Goal: Information Seeking & Learning: Learn about a topic

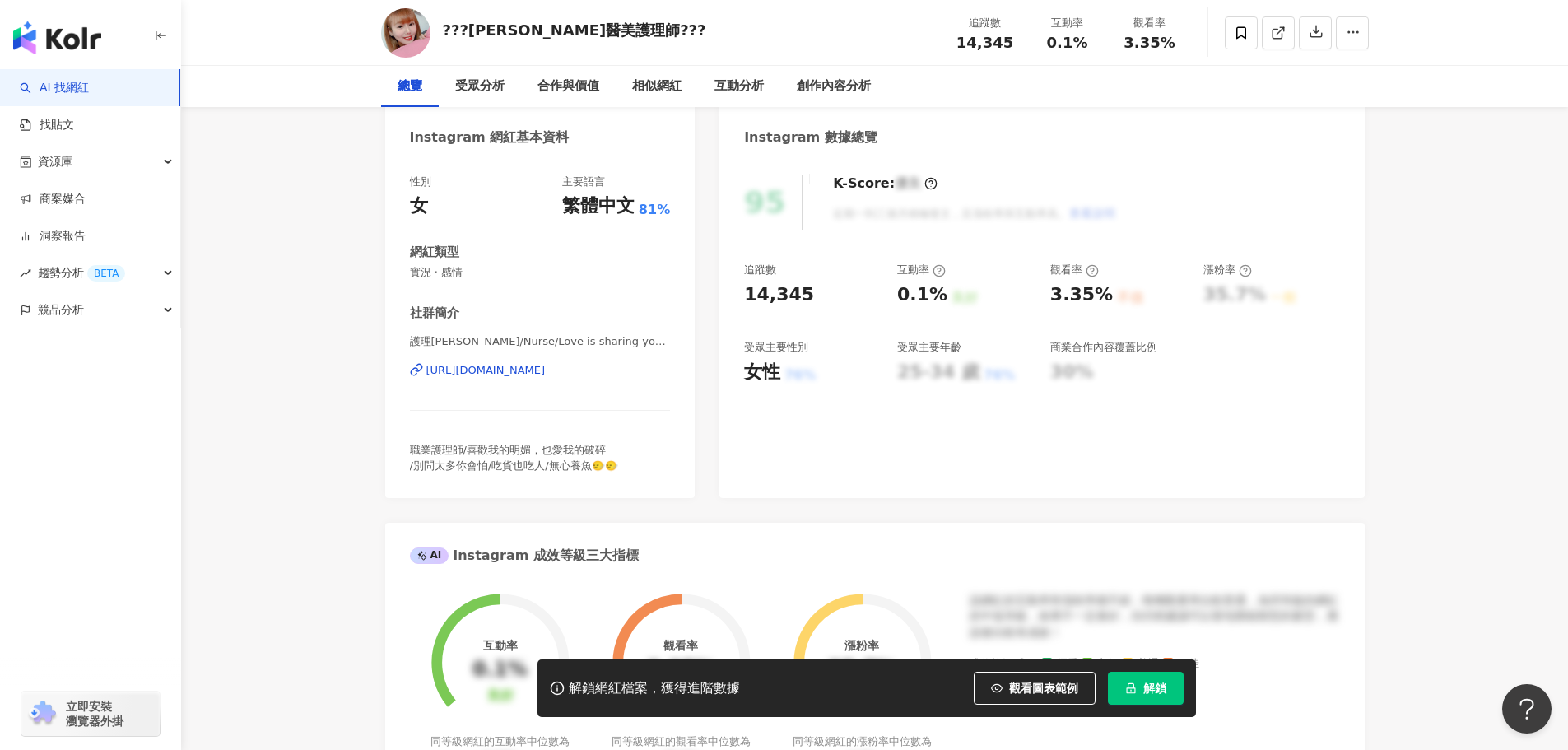
scroll to position [247, 0]
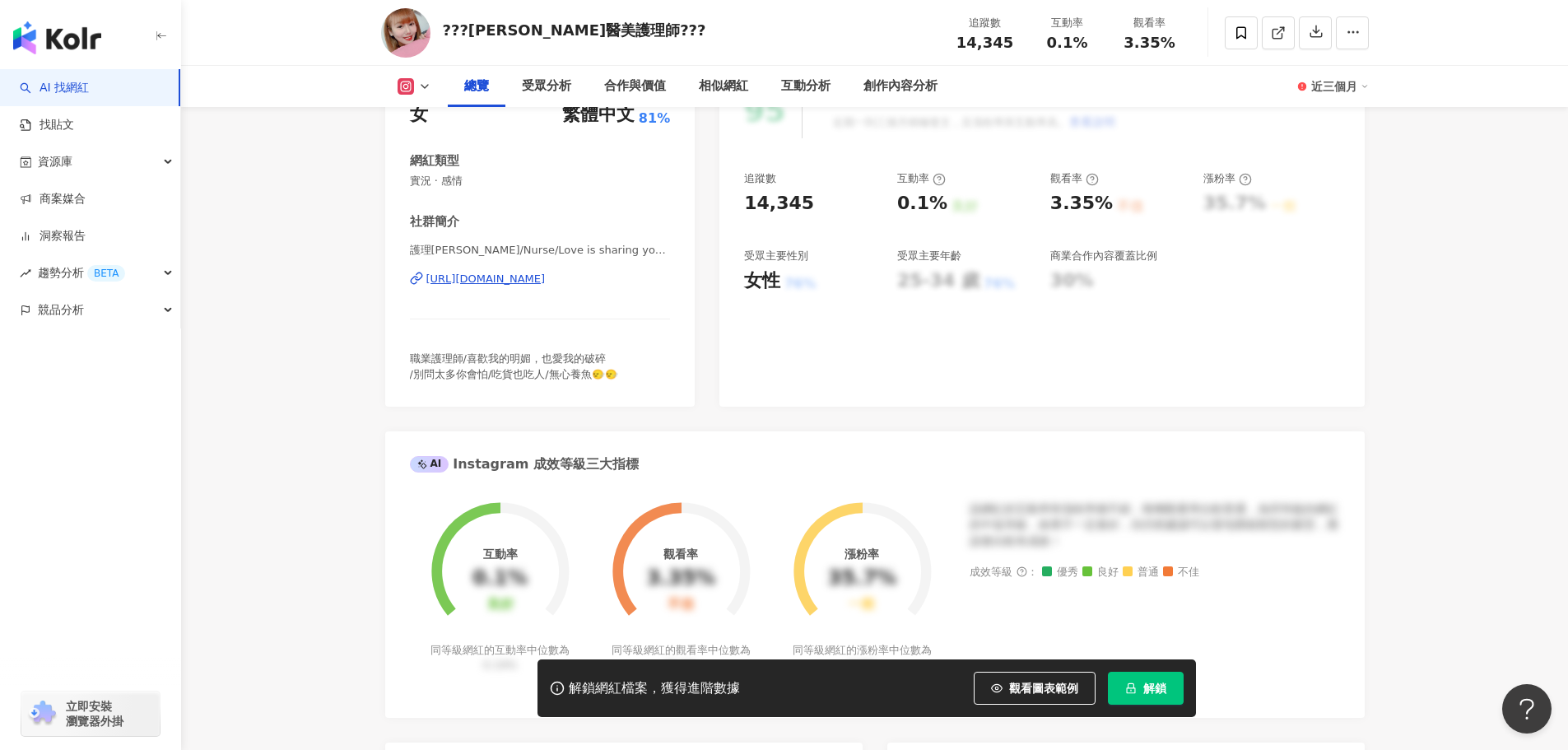
click at [546, 275] on div "https://www.instagram.com/newskiki/" at bounding box center [486, 280] width 120 height 15
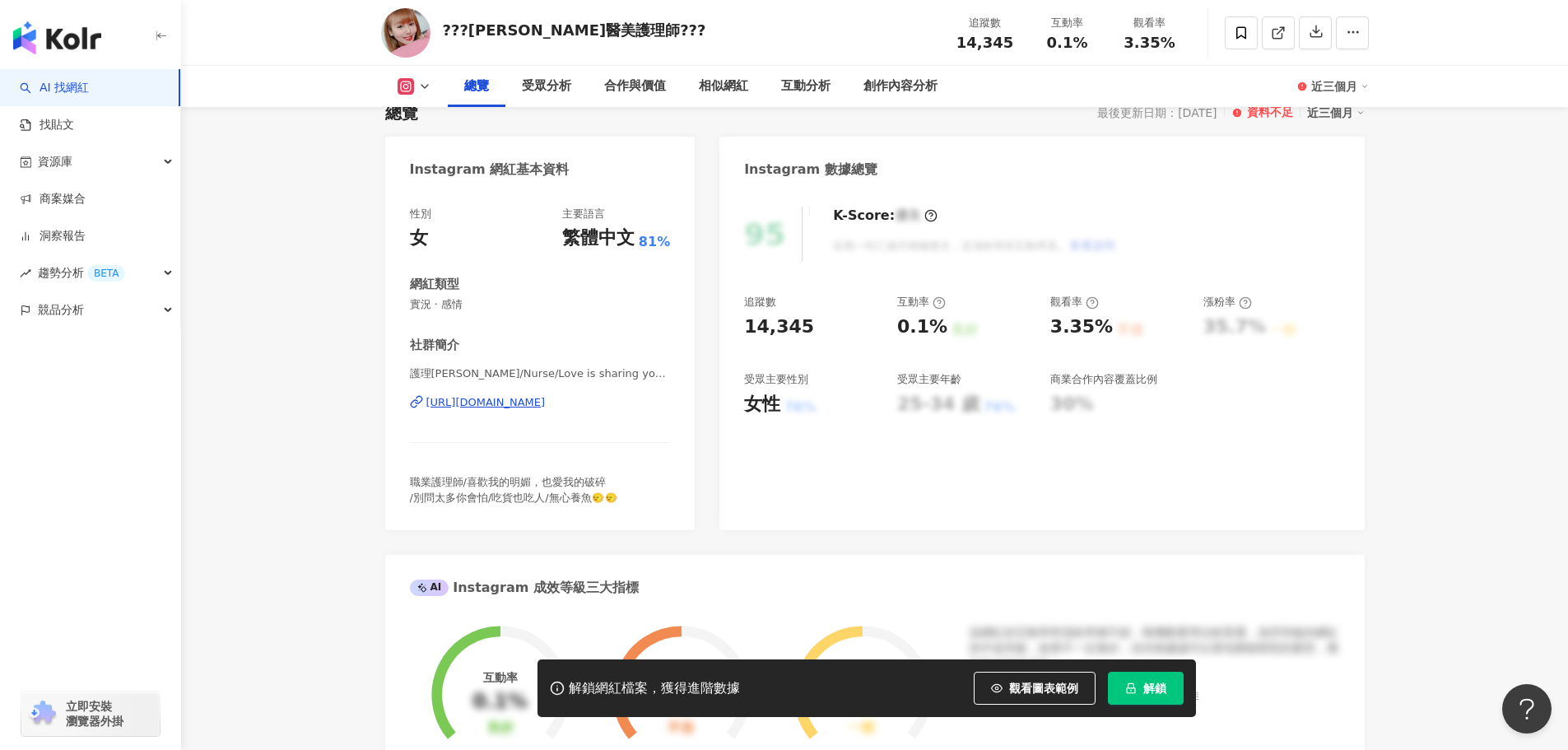
scroll to position [0, 0]
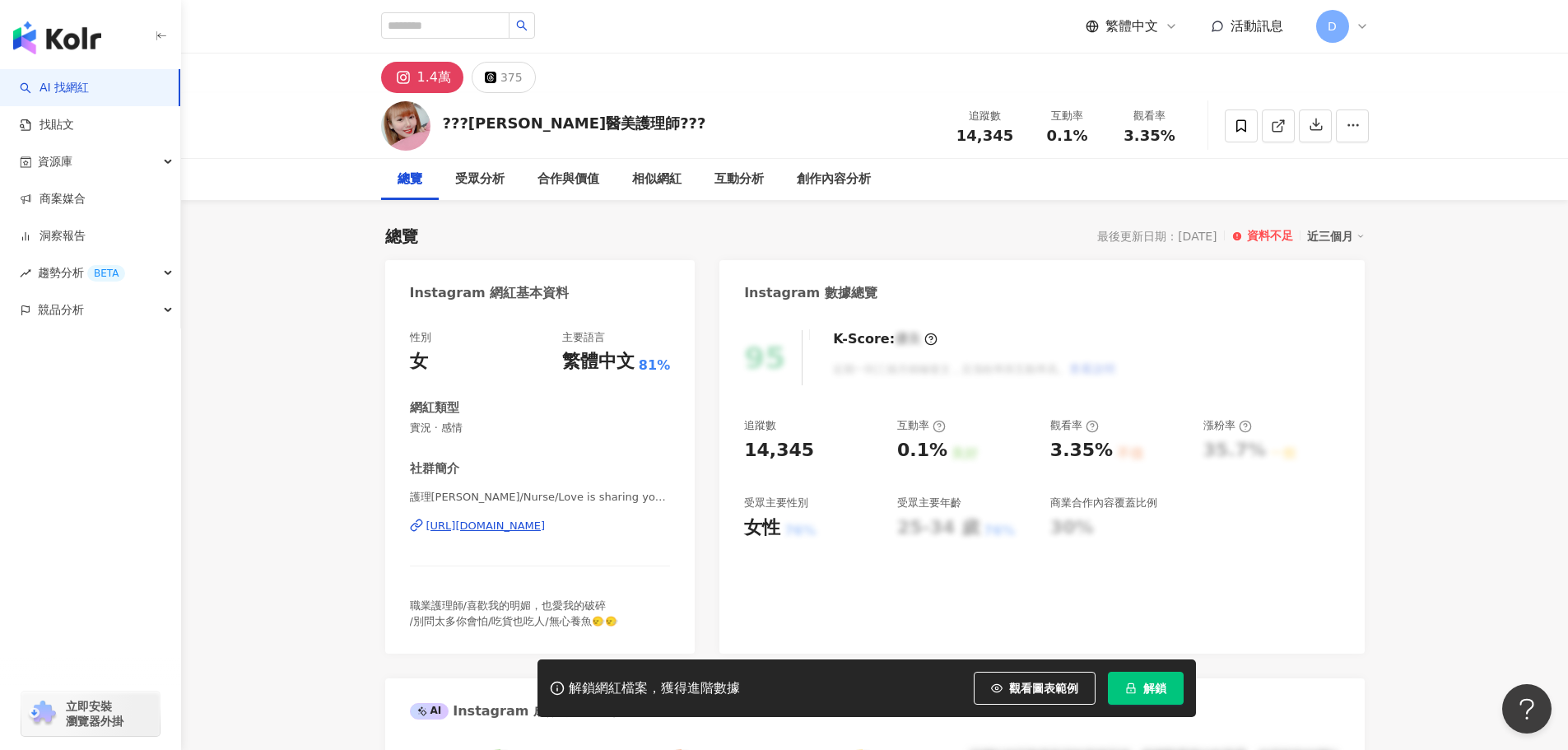
click at [416, 39] on div at bounding box center [458, 26] width 154 height 28
click at [422, 28] on input "search" at bounding box center [445, 25] width 128 height 26
paste input "**********"
type input "**********"
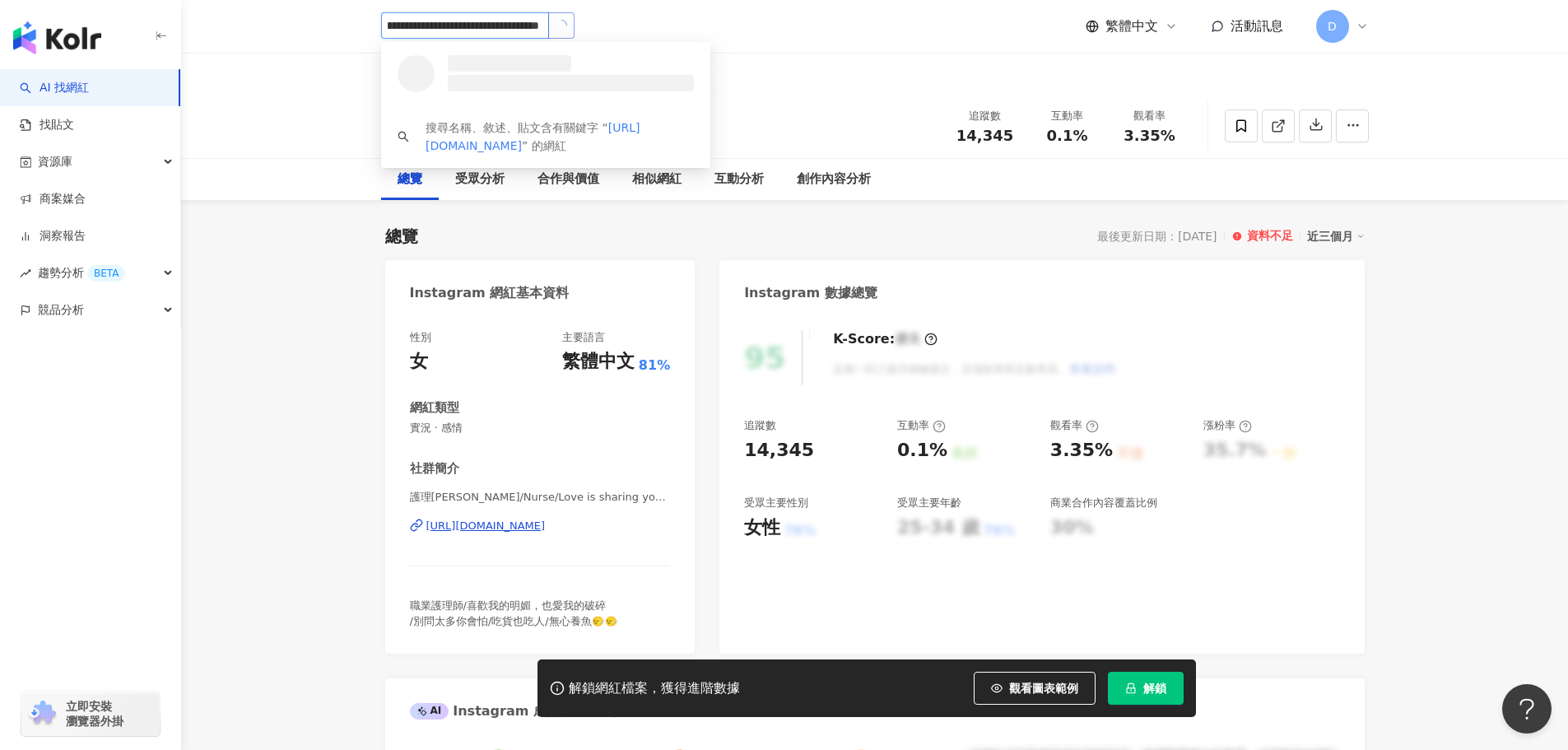
click at [568, 24] on button "button" at bounding box center [561, 25] width 26 height 26
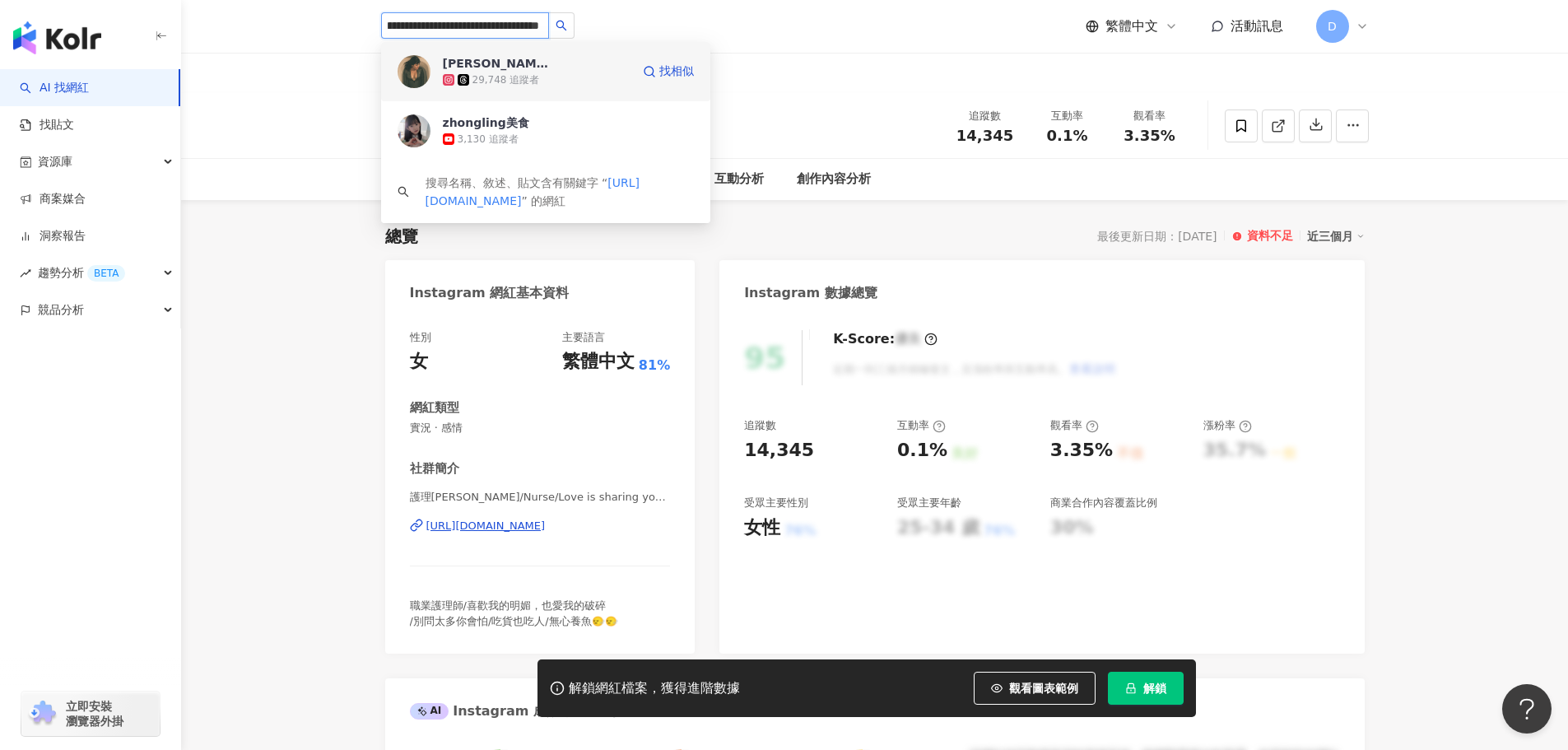
click at [548, 59] on span "薛薛" at bounding box center [496, 64] width 107 height 17
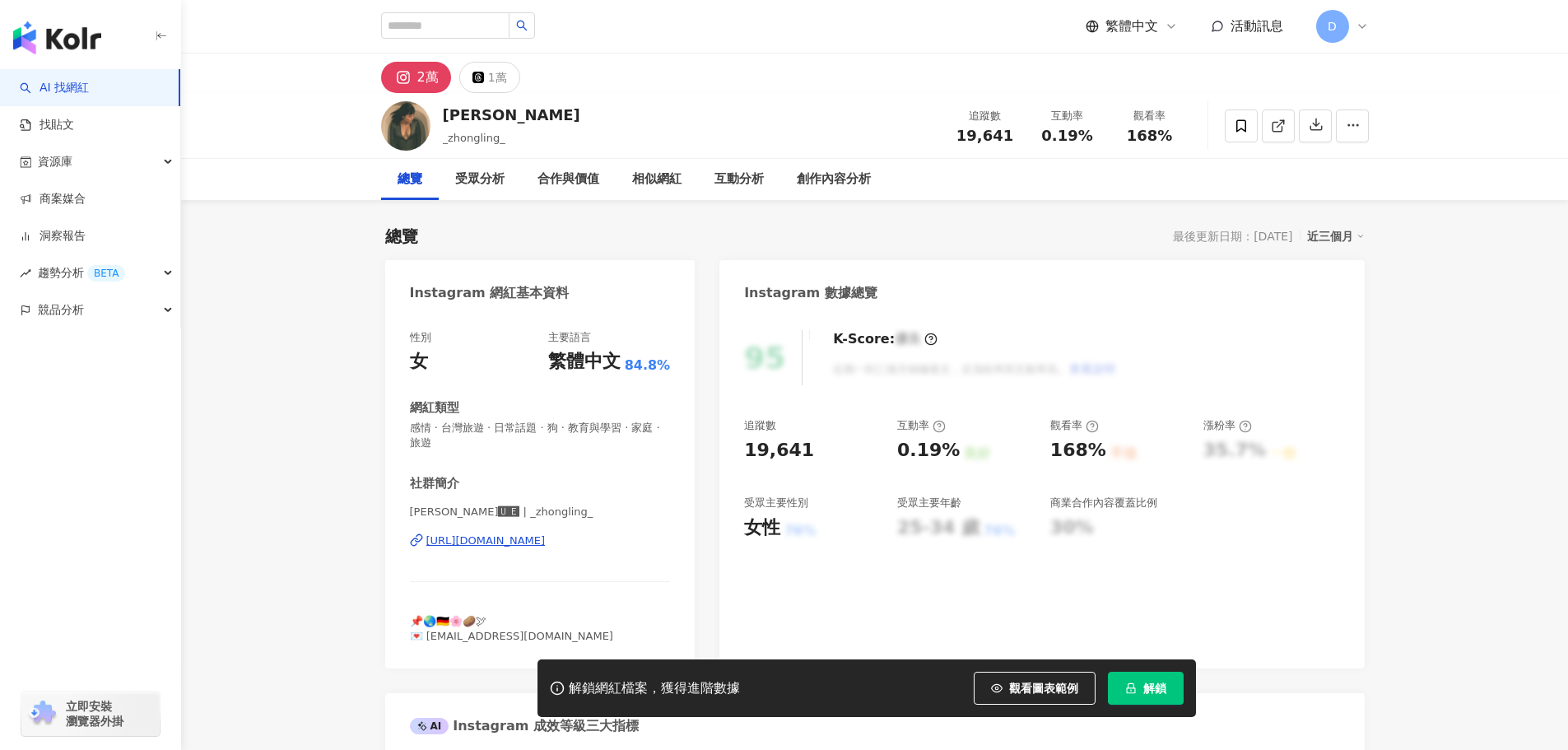
click at [1167, 694] on button "解鎖" at bounding box center [1146, 687] width 75 height 33
click at [1353, 364] on div "95 K-Score : 優良 近期一到三個月積極發文，且漲粉率與互動率高。 查看說明 追蹤數 19,641 互動率 0.19% 良好 觀看率 168% 不佳…" at bounding box center [1042, 491] width 645 height 355
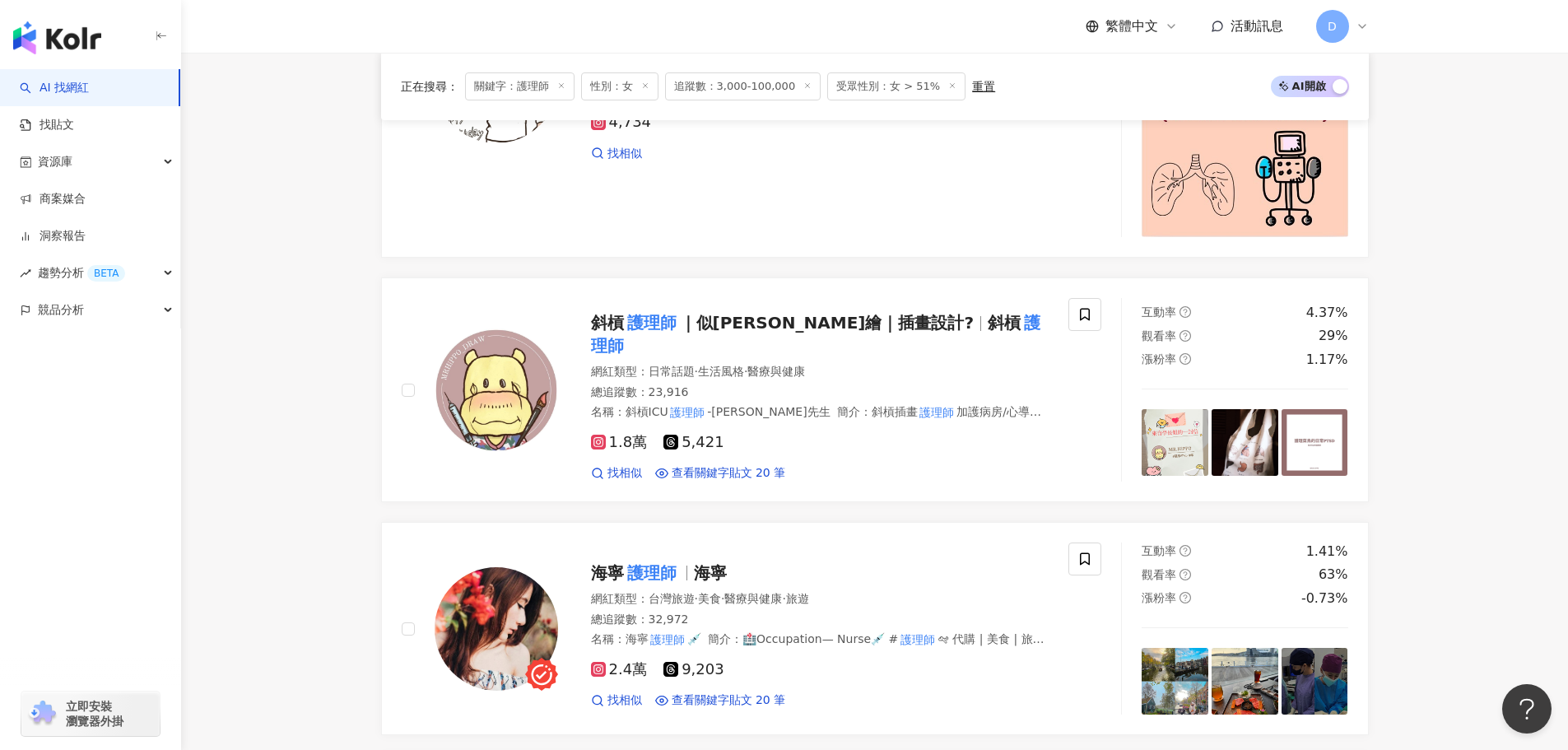
scroll to position [1400, 0]
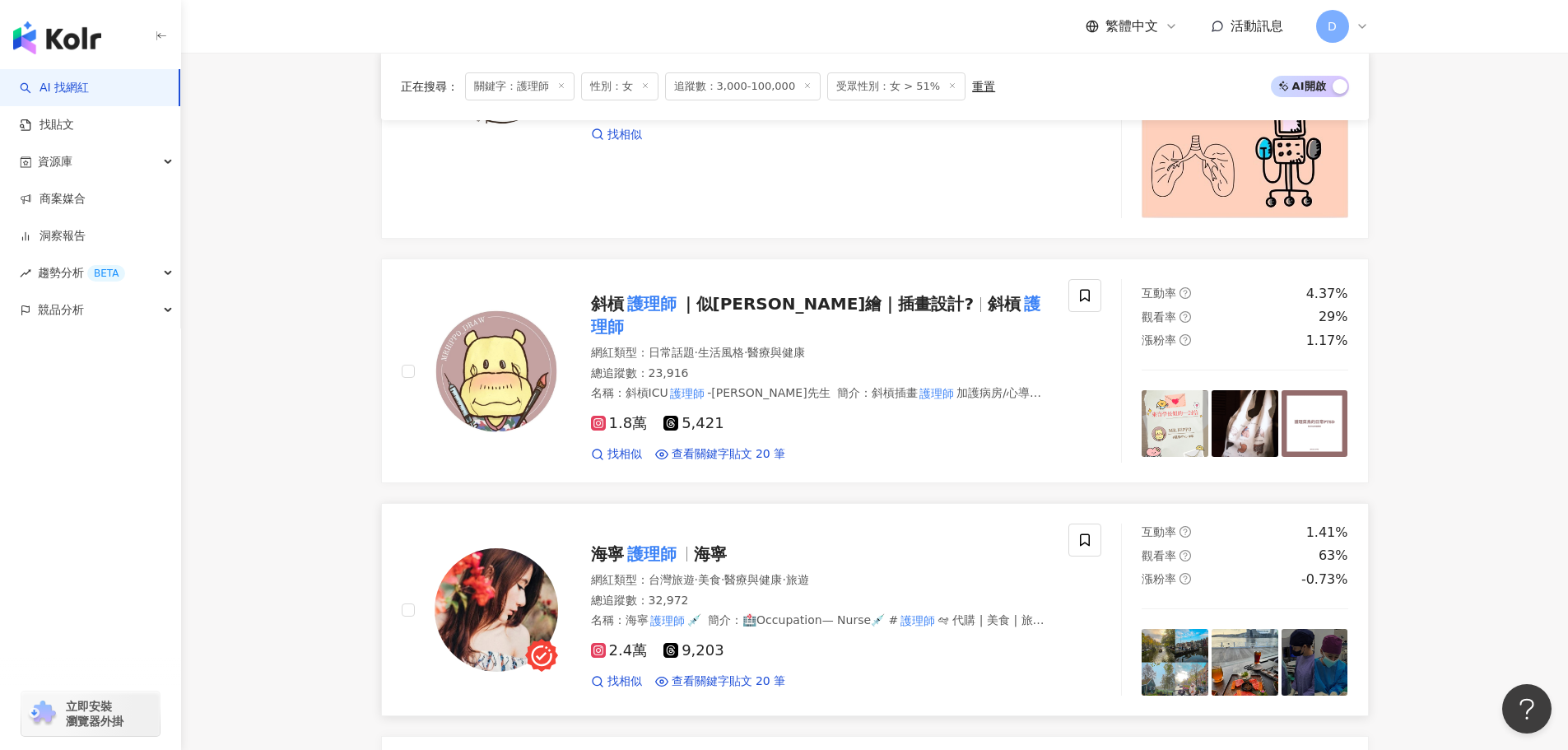
click at [765, 523] on div "海寧 護理師 海寧 網紅類型 ： 台灣旅遊 · 美食 · 醫療與健康 · 旅遊 總追蹤數 ： 32,972 名稱 ： 海寧 護理師 💉 簡介 ： 🏥Occup…" at bounding box center [736, 609] width 668 height 172
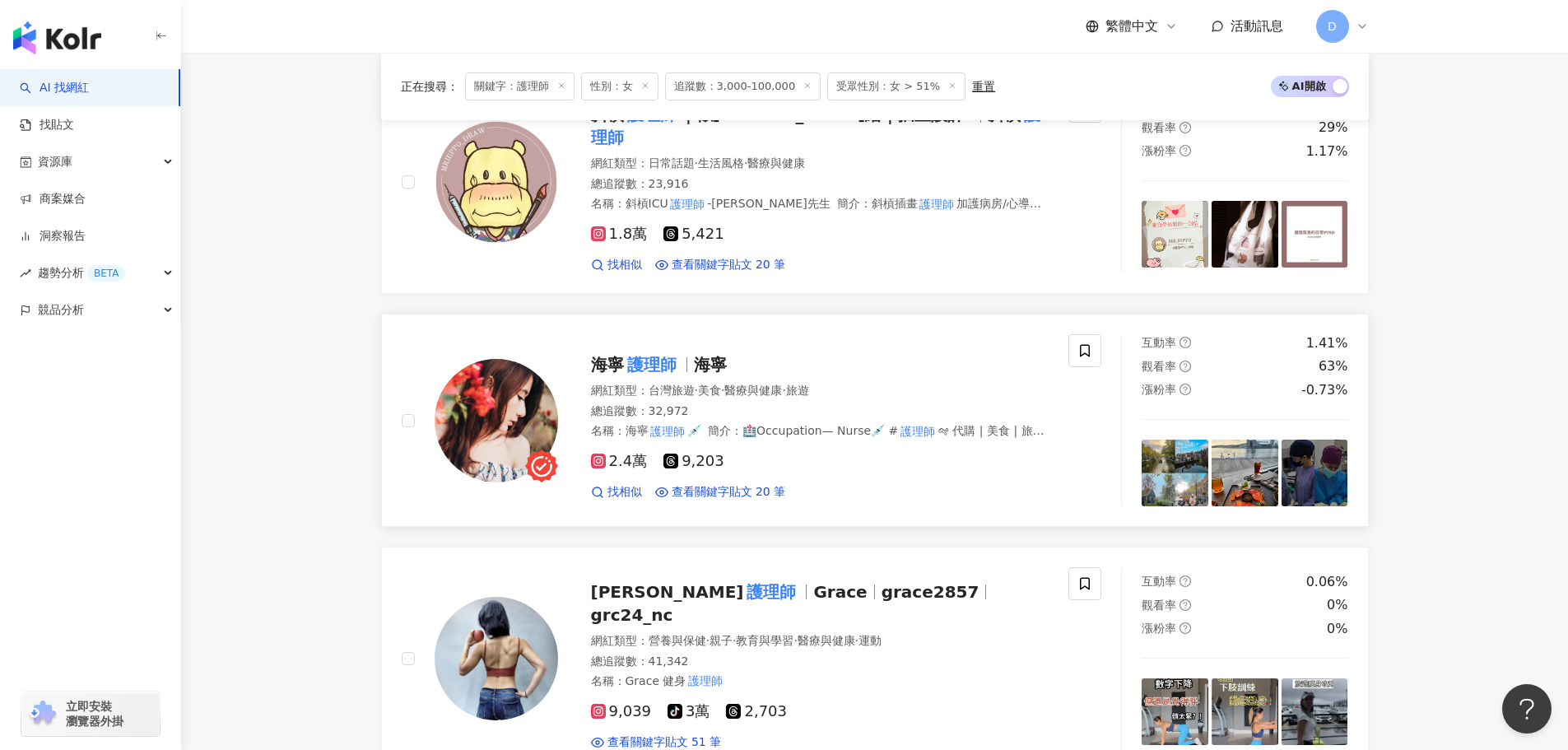
scroll to position [1811, 0]
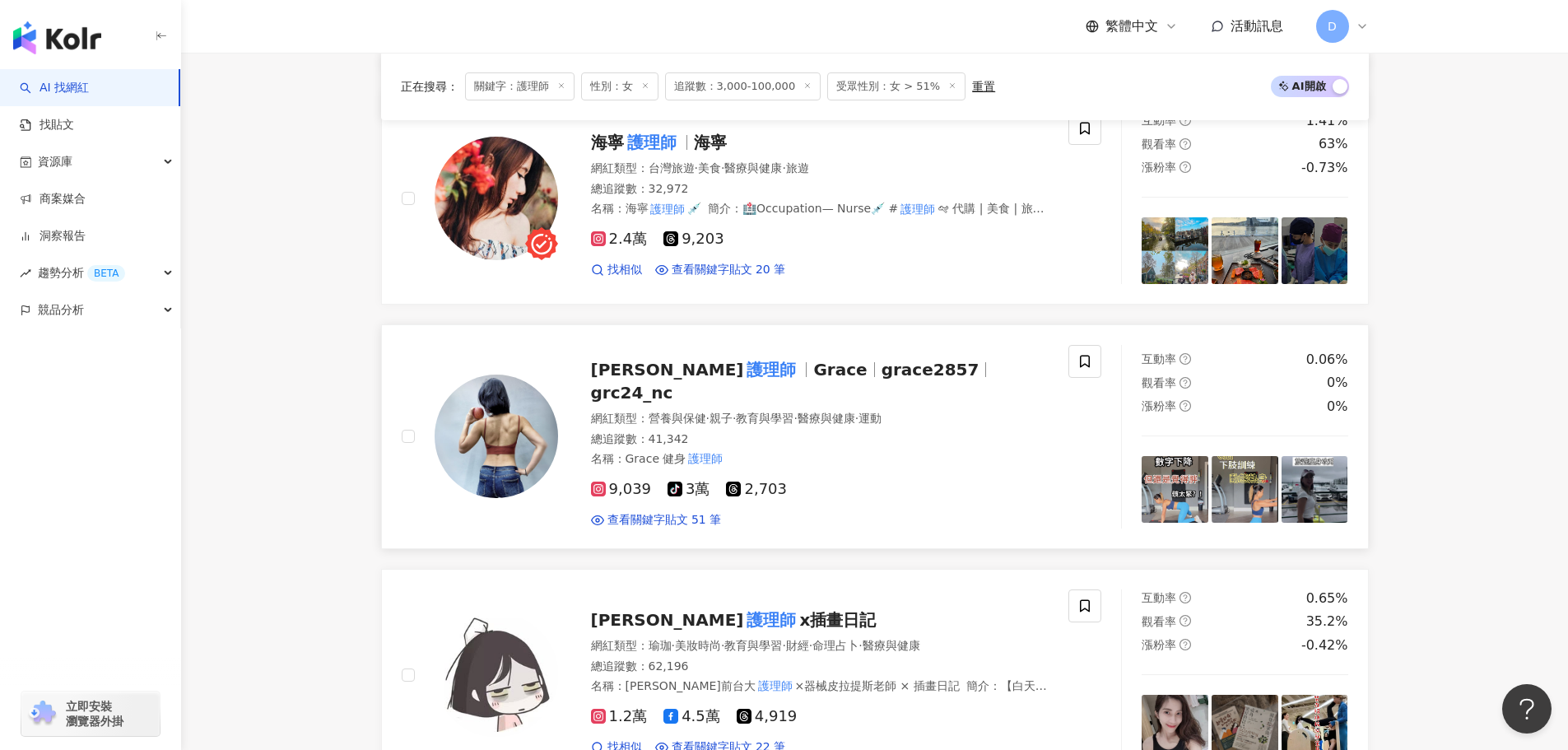
click at [774, 378] on div "Grace健身 護理師 Grace grace2857 grc24_nc 網紅類型 ： 營養與保健 · 親子 · 教育與學習 · 醫療與健康 · 運動 總追蹤…" at bounding box center [804, 436] width 491 height 183
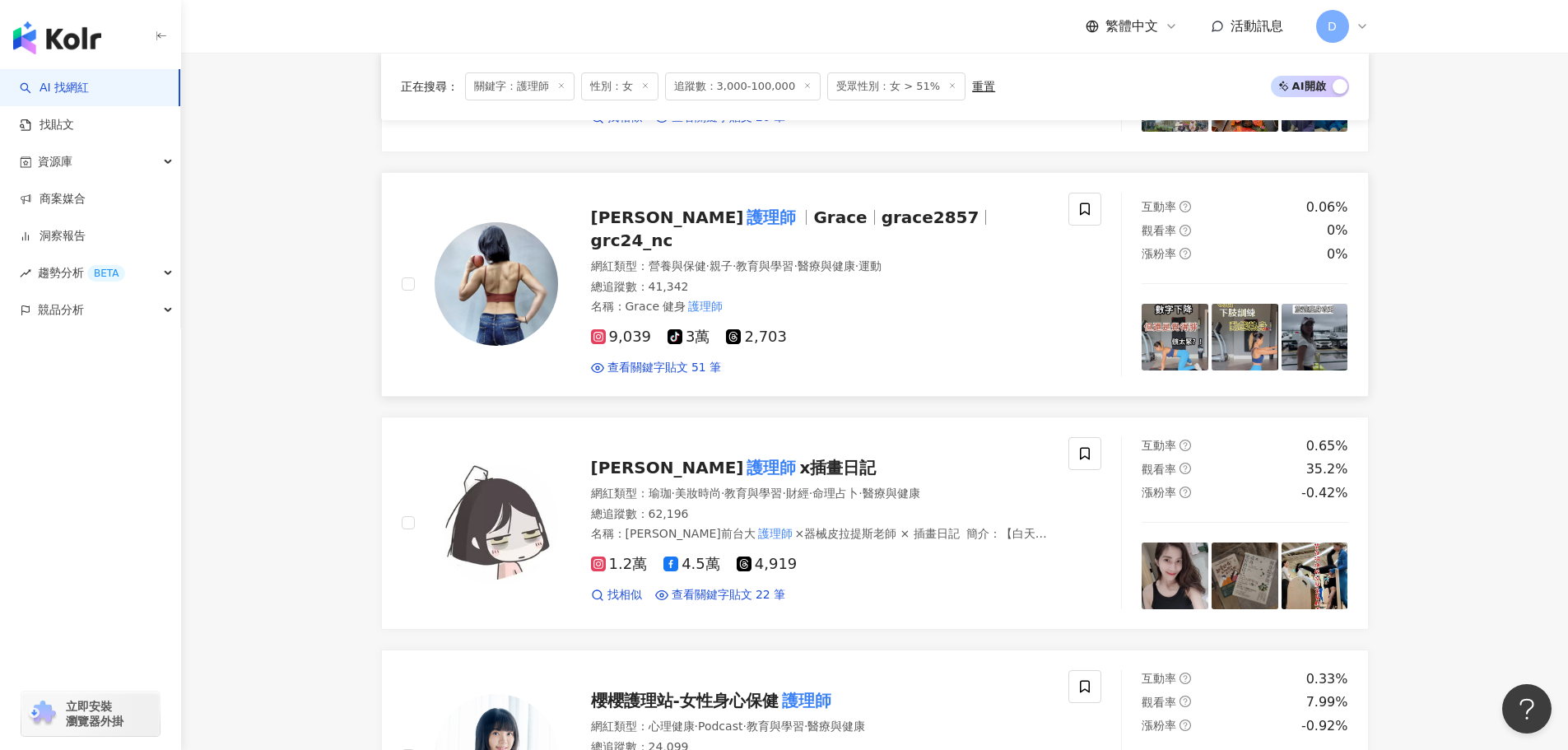
scroll to position [2222, 0]
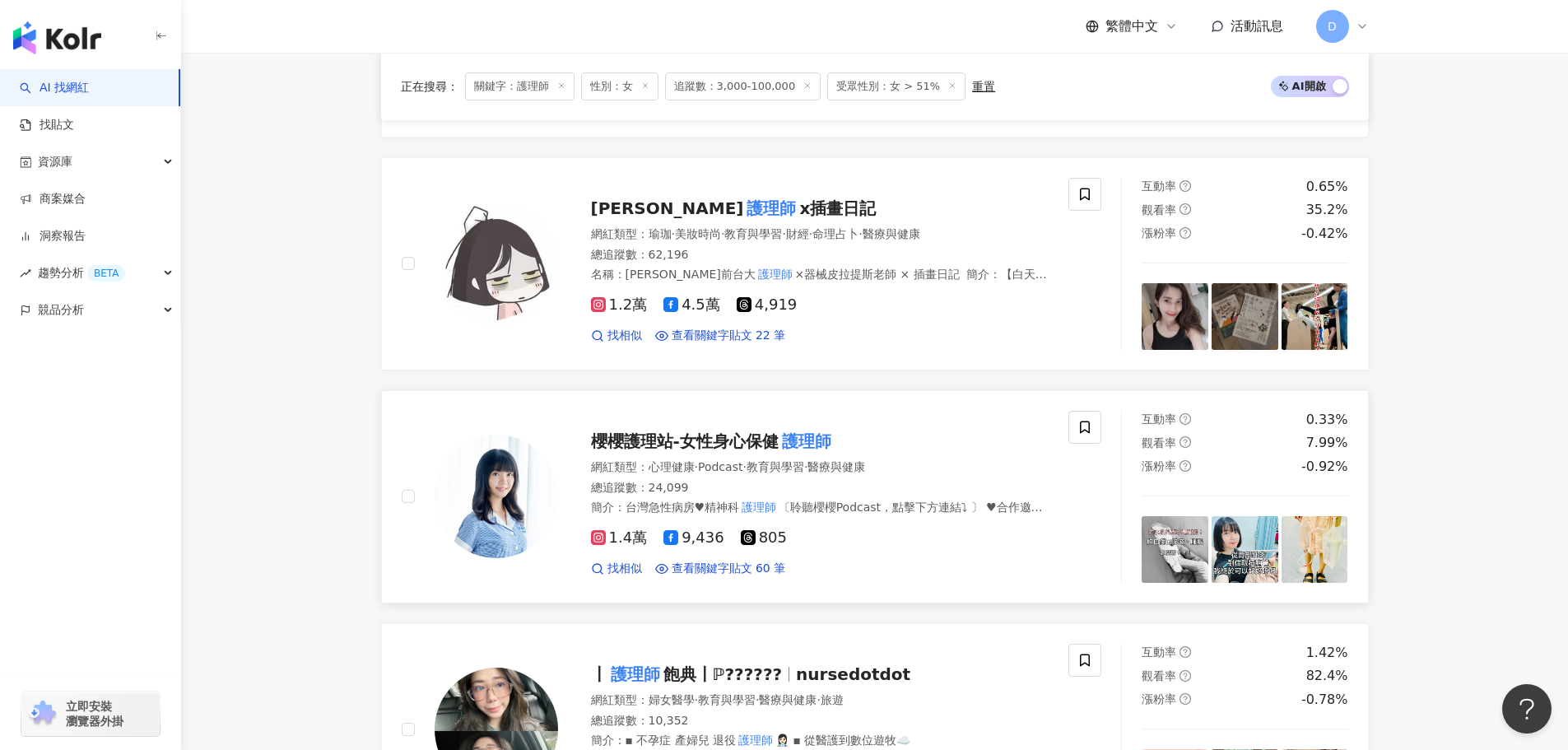
click at [764, 434] on div "櫻櫻護理站-女性身心保健 護理師 網紅類型 ： 心理健康 · Podcast · 教育與學習 · 醫療與健康 總追蹤數 ： 24,099 簡介 ： 台灣急性病…" at bounding box center [804, 497] width 491 height 161
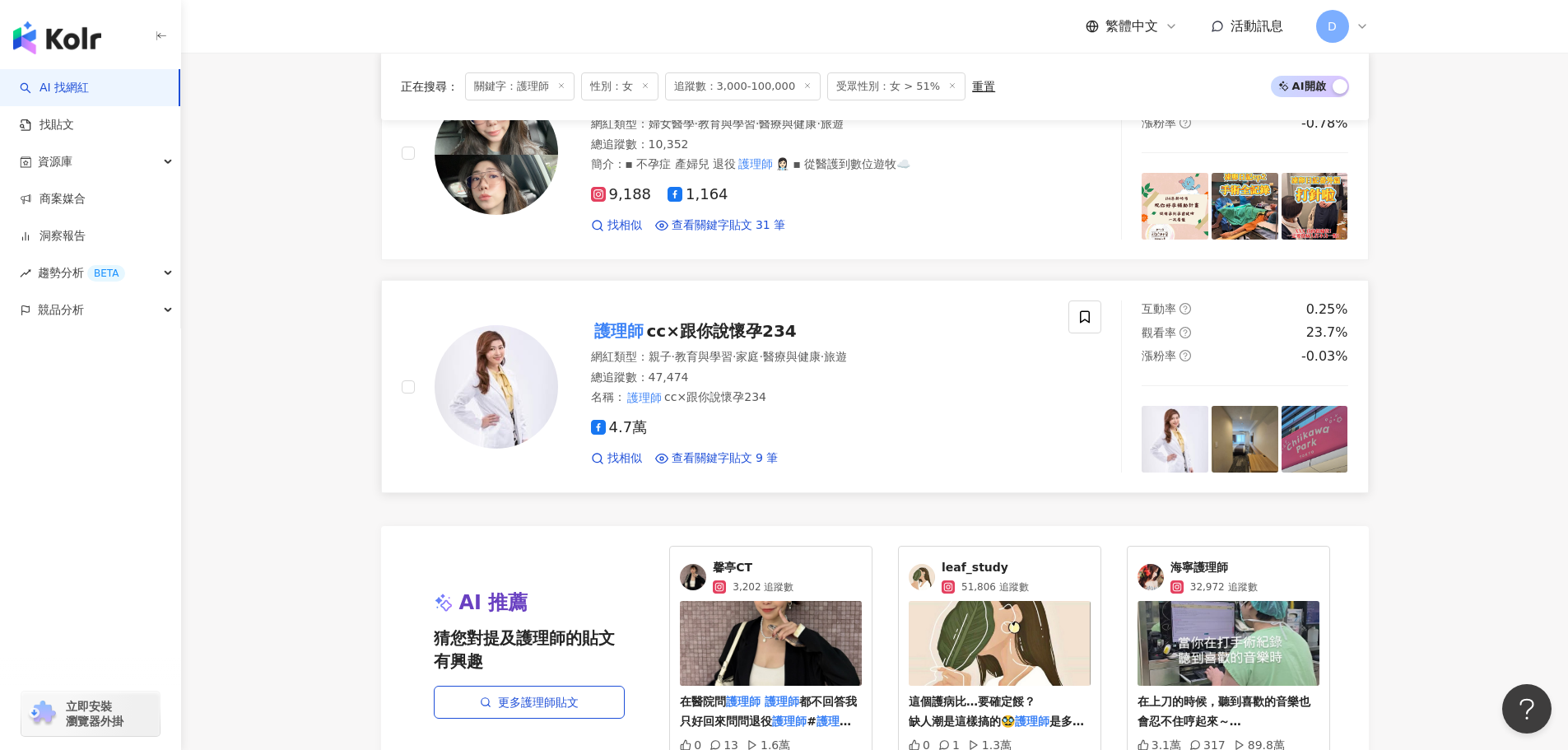
scroll to position [2634, 0]
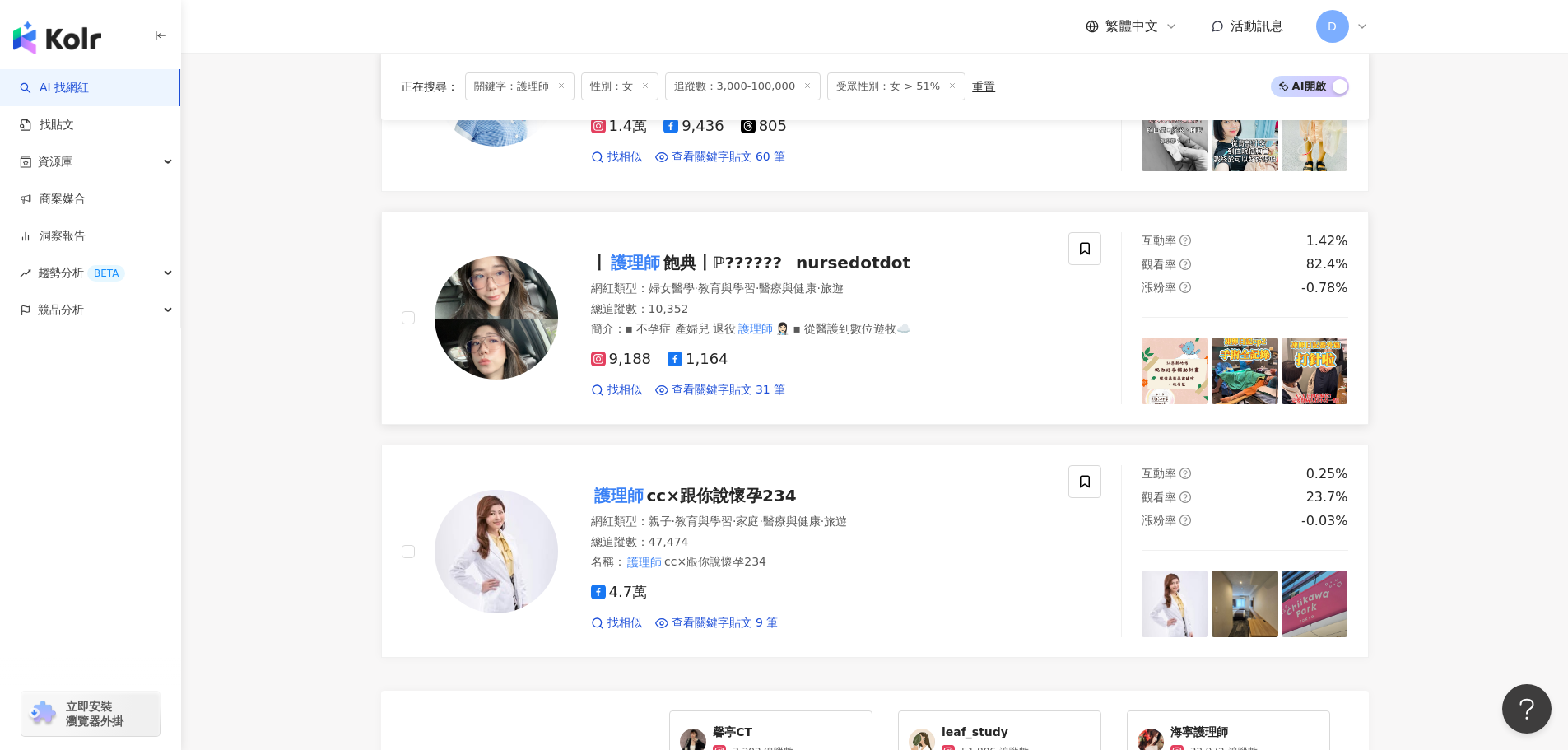
click at [891, 301] on div "總追蹤數 ： 10,352" at bounding box center [820, 310] width 459 height 17
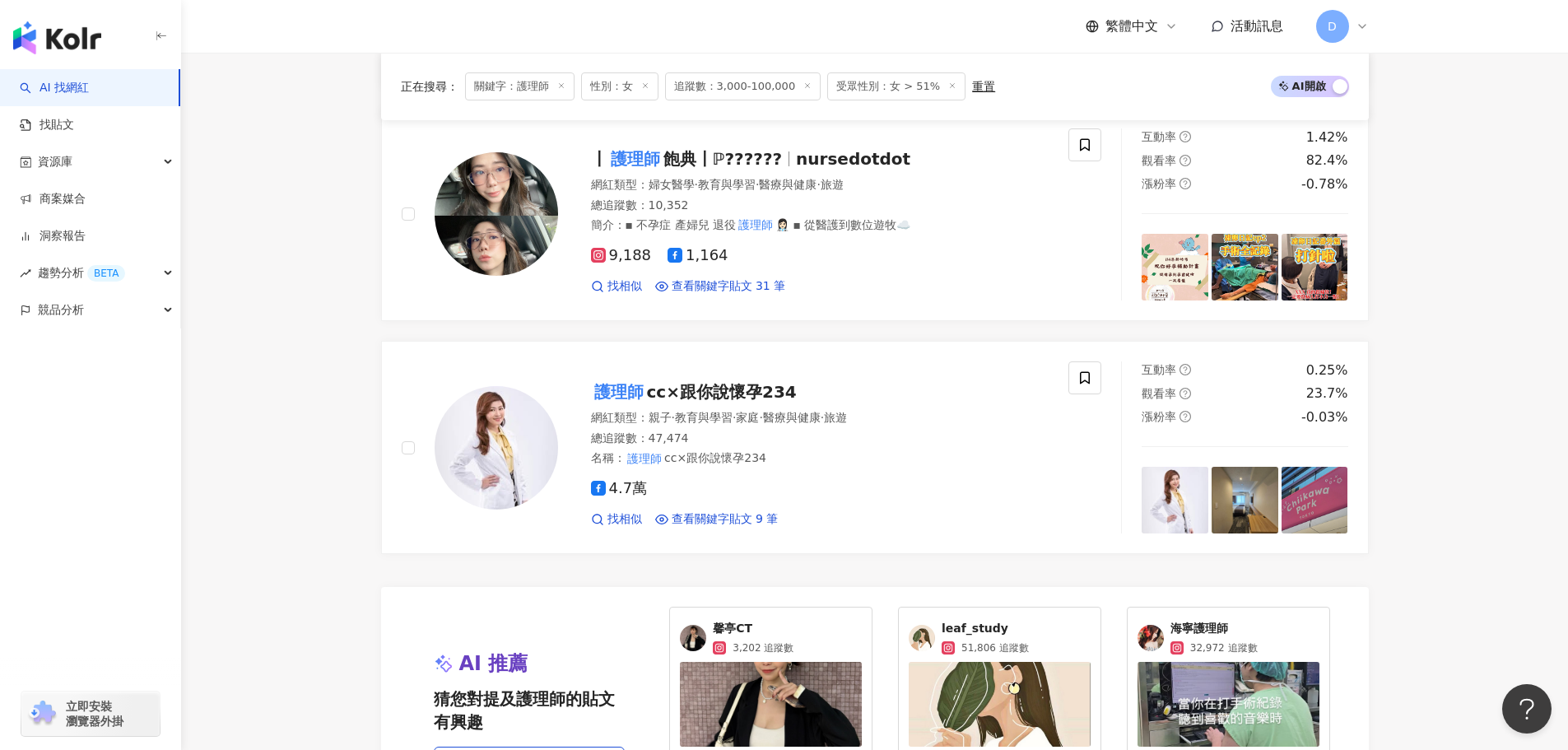
scroll to position [2963, 0]
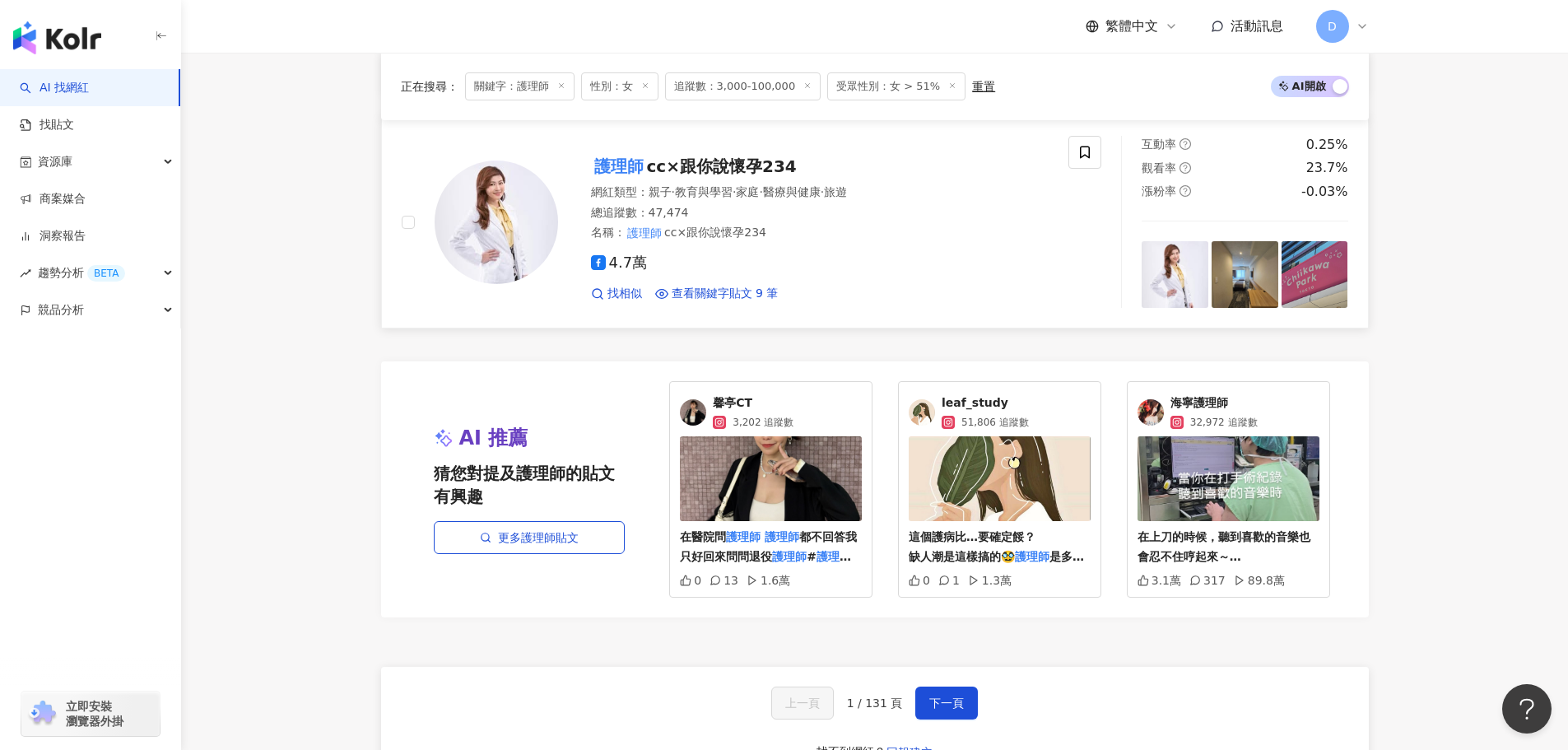
click at [825, 241] on div "4.7萬 找相似 查看關鍵字貼文 9 筆" at bounding box center [820, 271] width 459 height 61
click at [935, 696] on span "下一頁" at bounding box center [946, 703] width 34 height 13
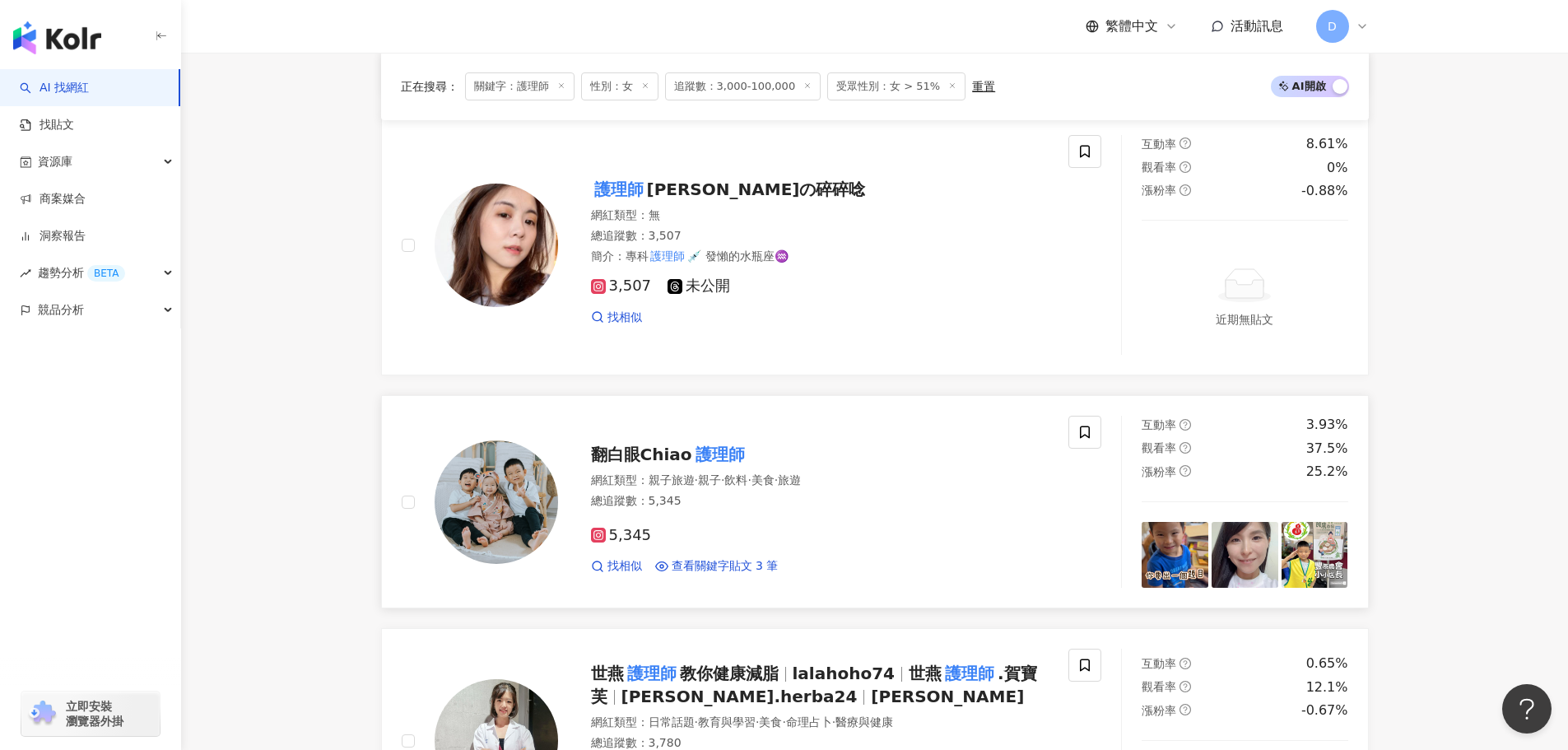
scroll to position [2111, 0]
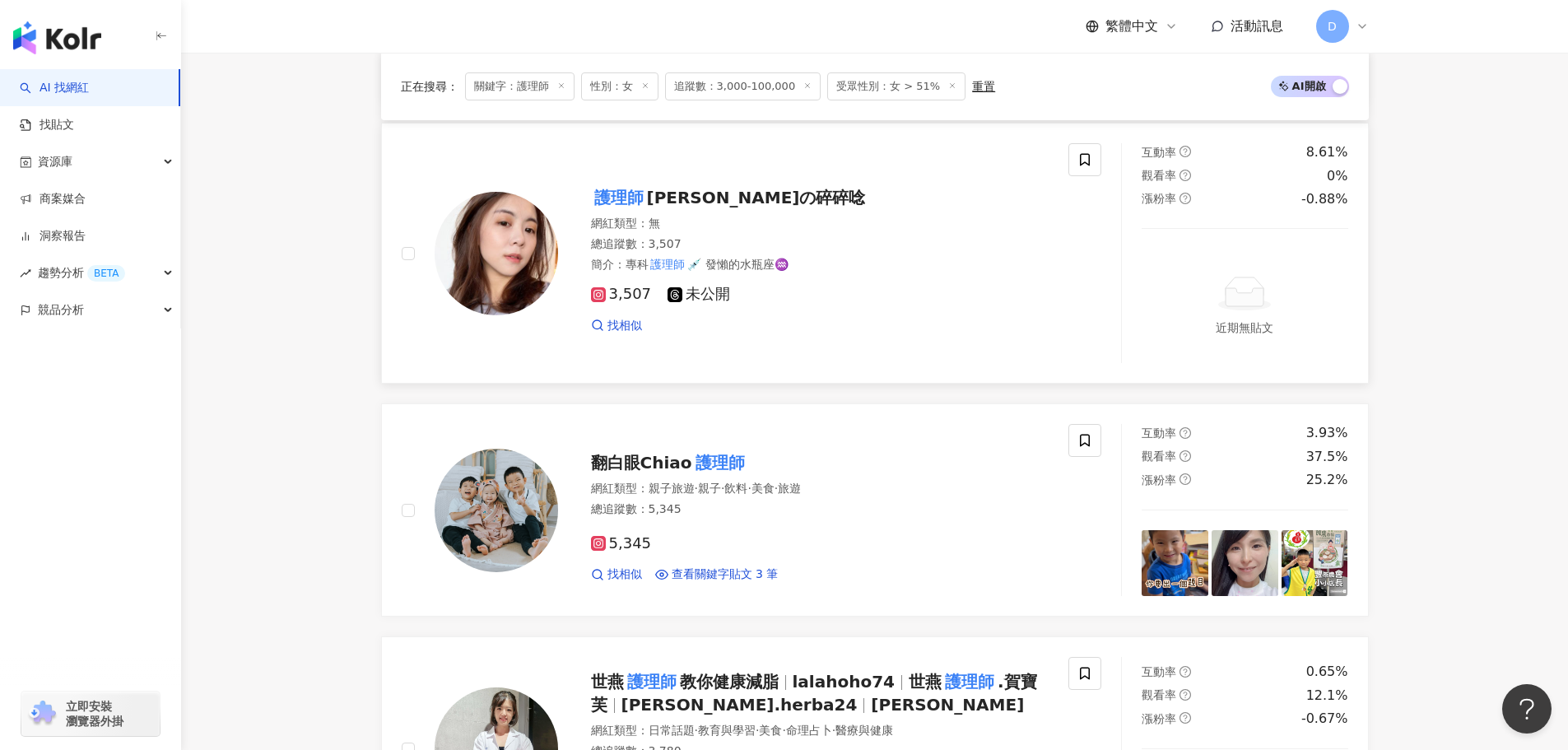
click at [882, 285] on div "3,507 未公開" at bounding box center [820, 295] width 459 height 18
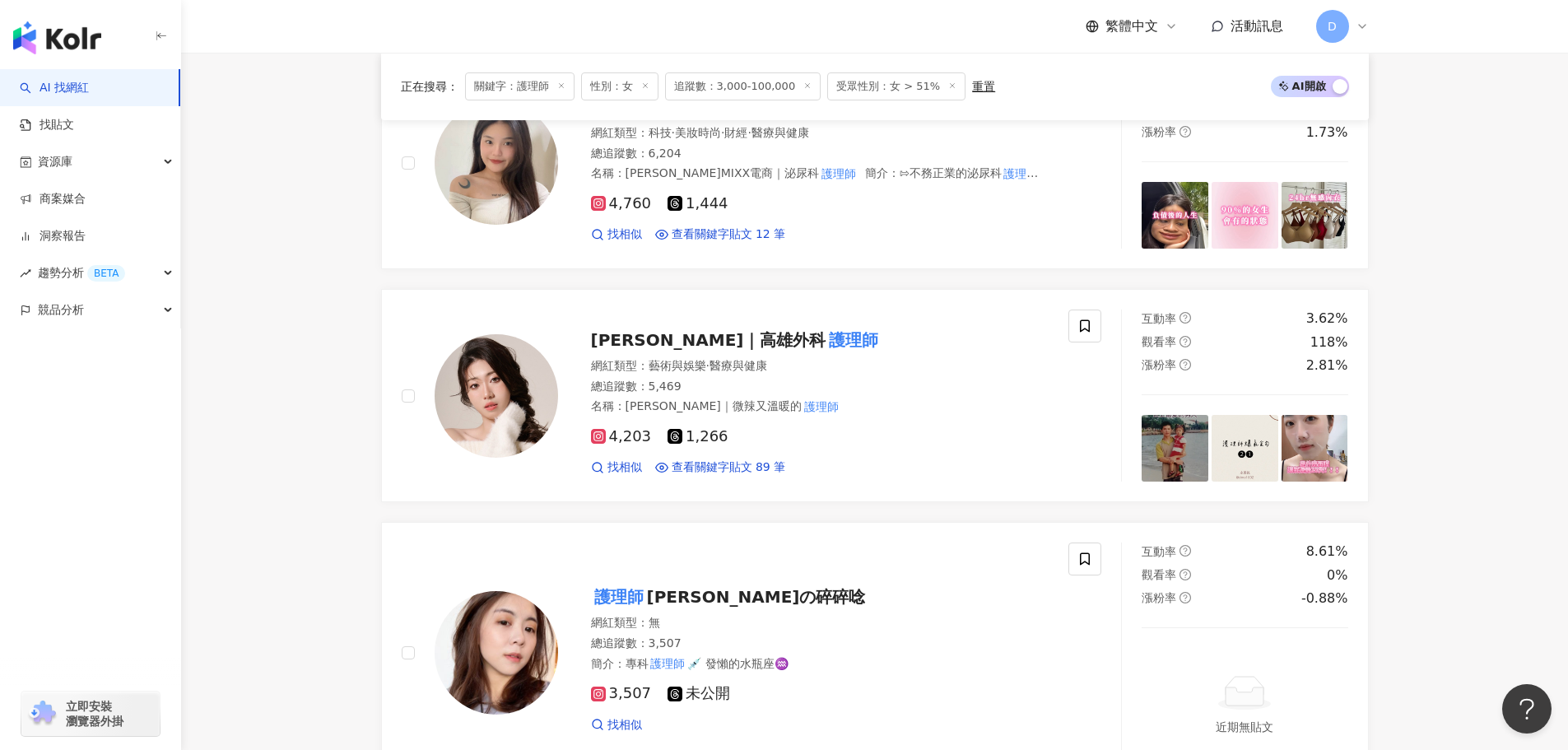
scroll to position [1699, 0]
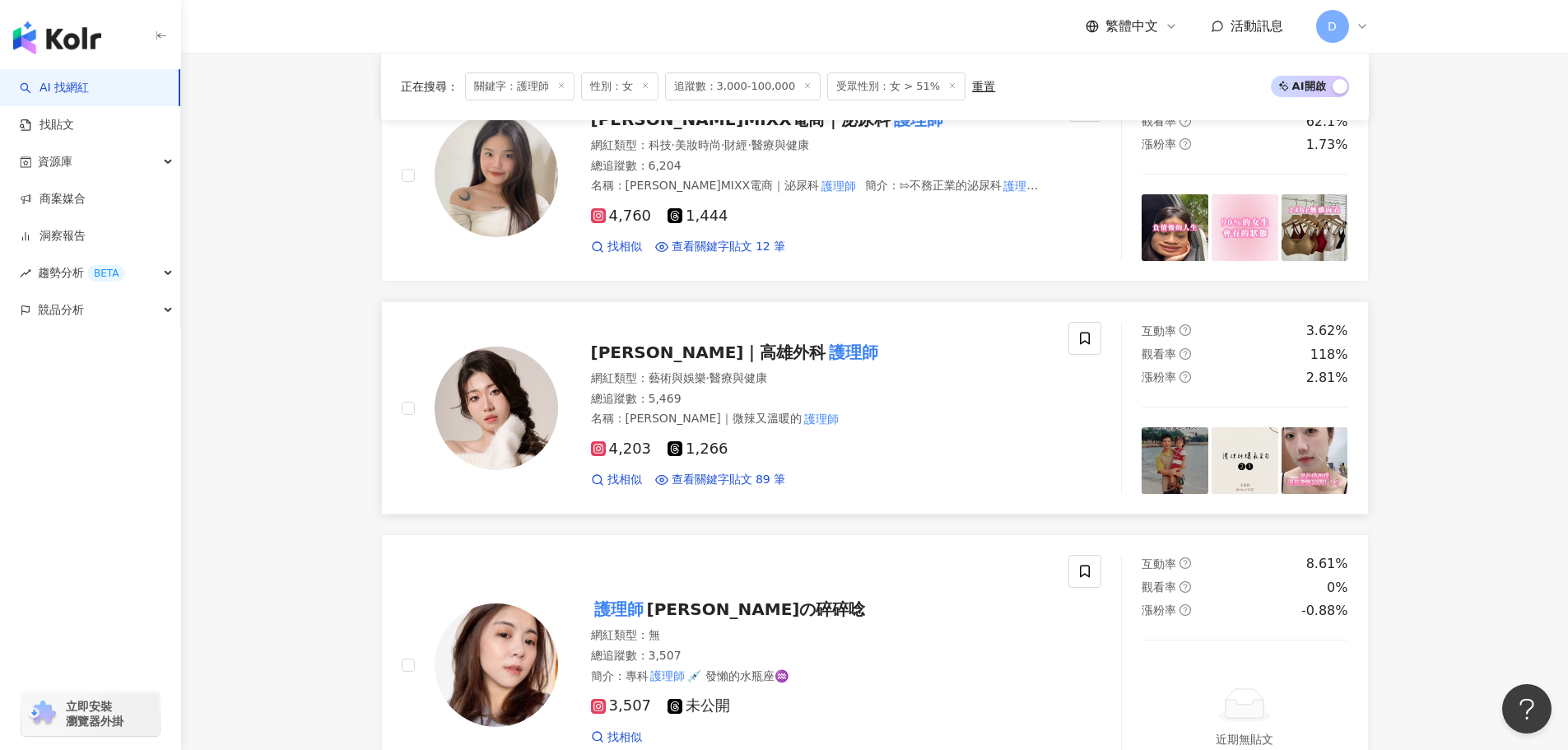
click at [805, 373] on div "網紅類型 ： 藝術與娛樂 · 醫療與健康" at bounding box center [820, 379] width 459 height 17
click at [784, 208] on div "4,760 1,444" at bounding box center [820, 217] width 459 height 18
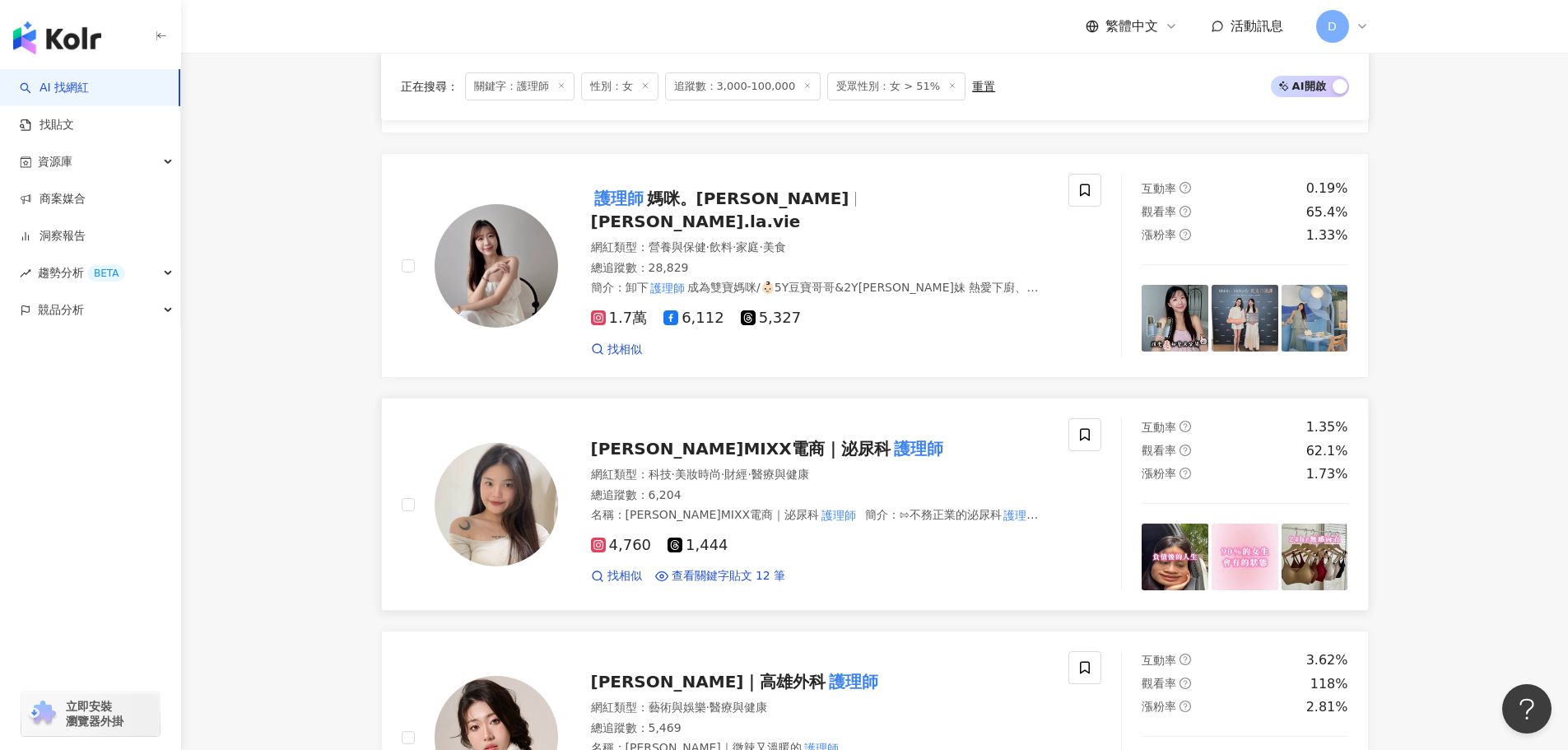
click at [787, 296] on div "1.7萬 6,112 5,327 找相似" at bounding box center [820, 326] width 459 height 61
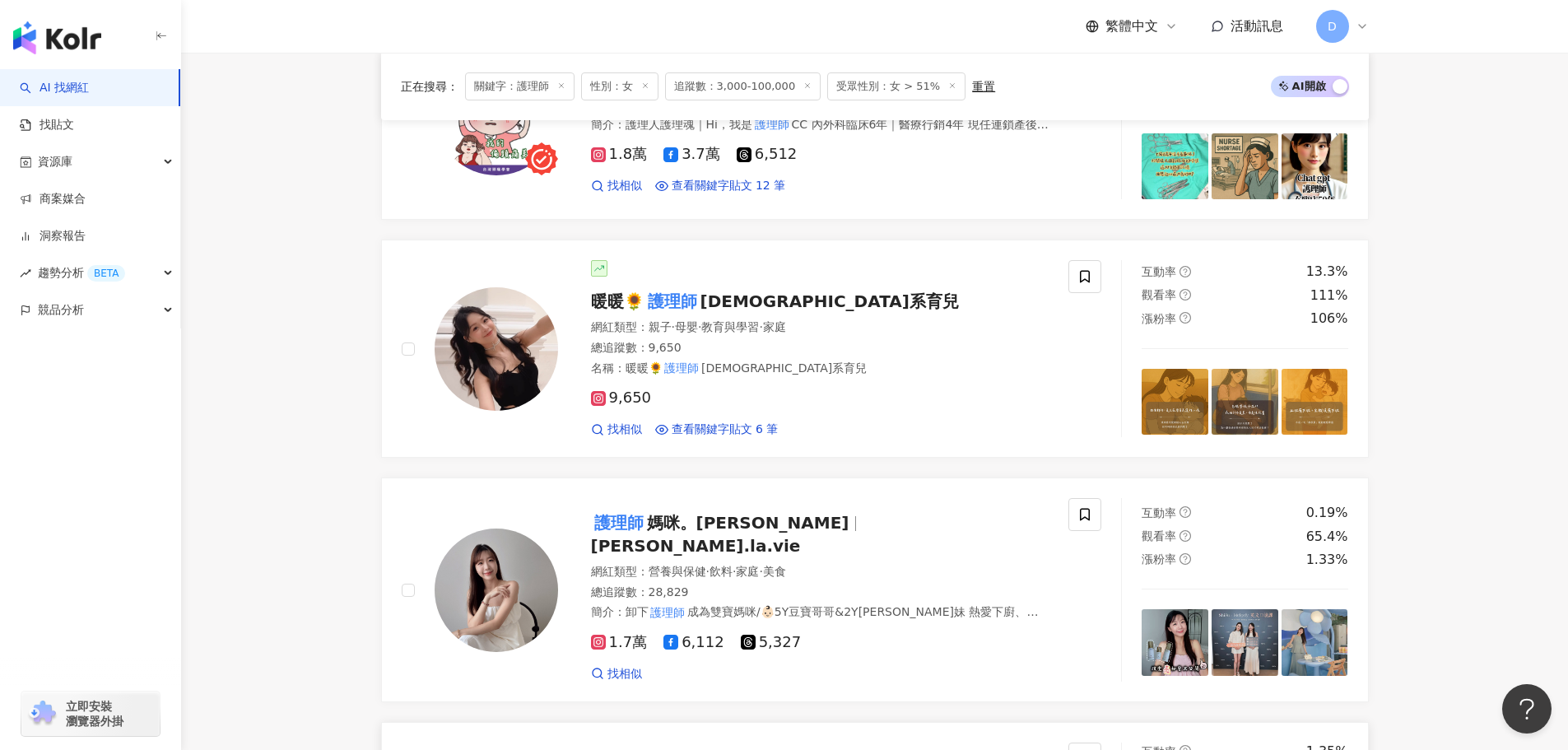
scroll to position [1040, 0]
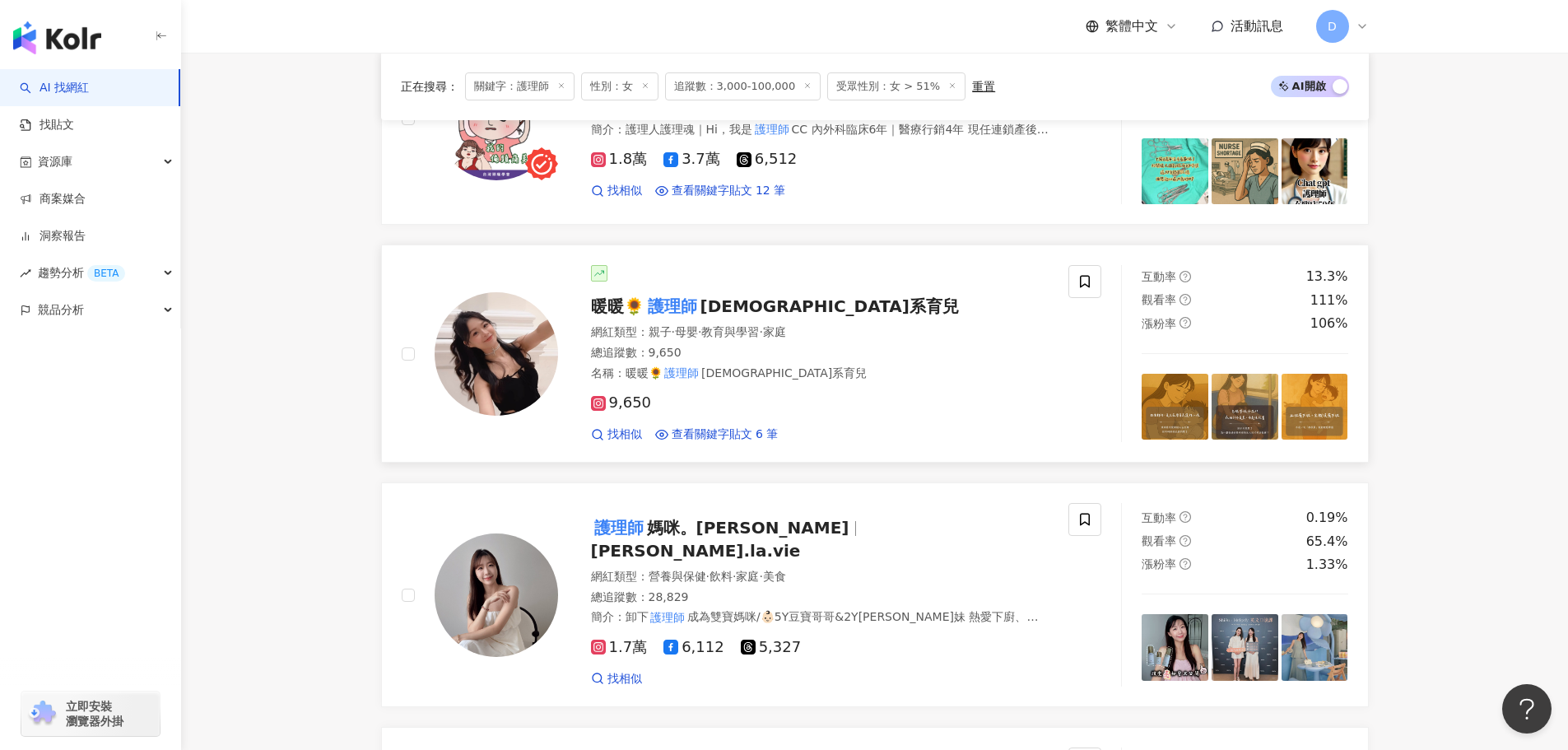
click at [759, 331] on span "教育與學習" at bounding box center [730, 331] width 58 height 13
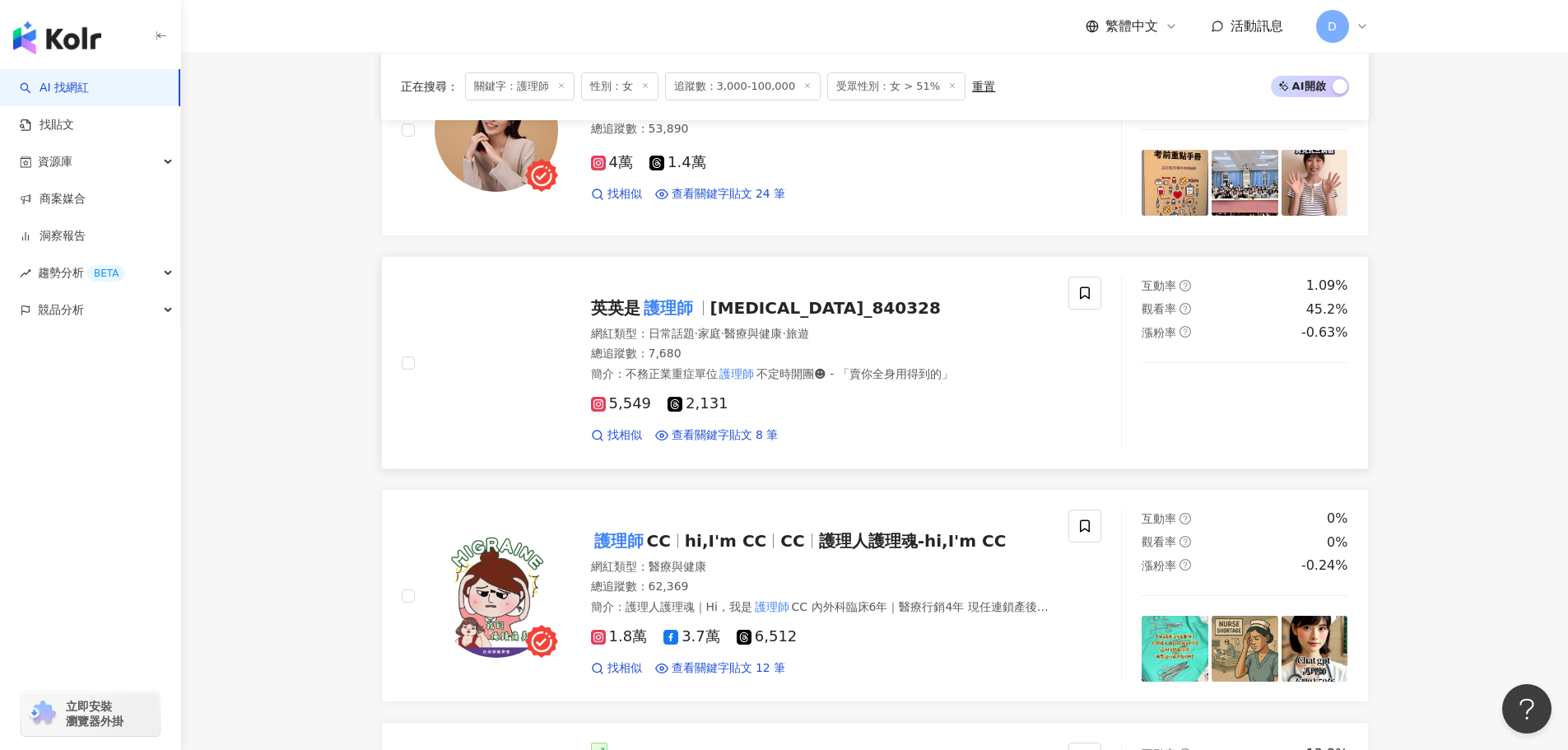
scroll to position [547, 0]
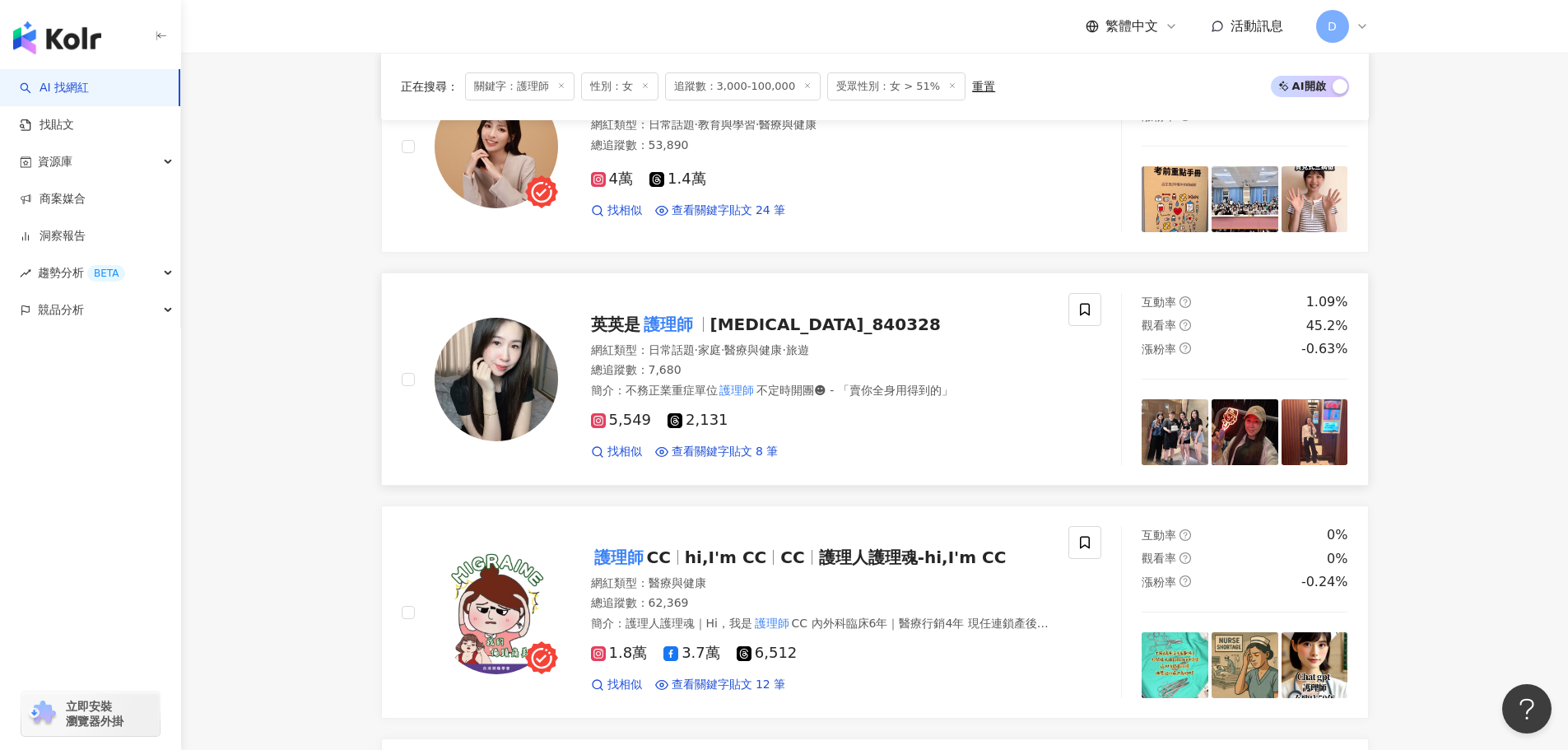
click at [766, 337] on div "英英是 護理師 aneurysm_840328 網紅類型 ： 日常話題 · 家庭 · 醫療與健康 · 旅遊 總追蹤數 ： 7,680 簡介 ： 不務正業重症單…" at bounding box center [804, 380] width 491 height 161
click at [763, 188] on div "4萬 1.4萬" at bounding box center [820, 180] width 459 height 18
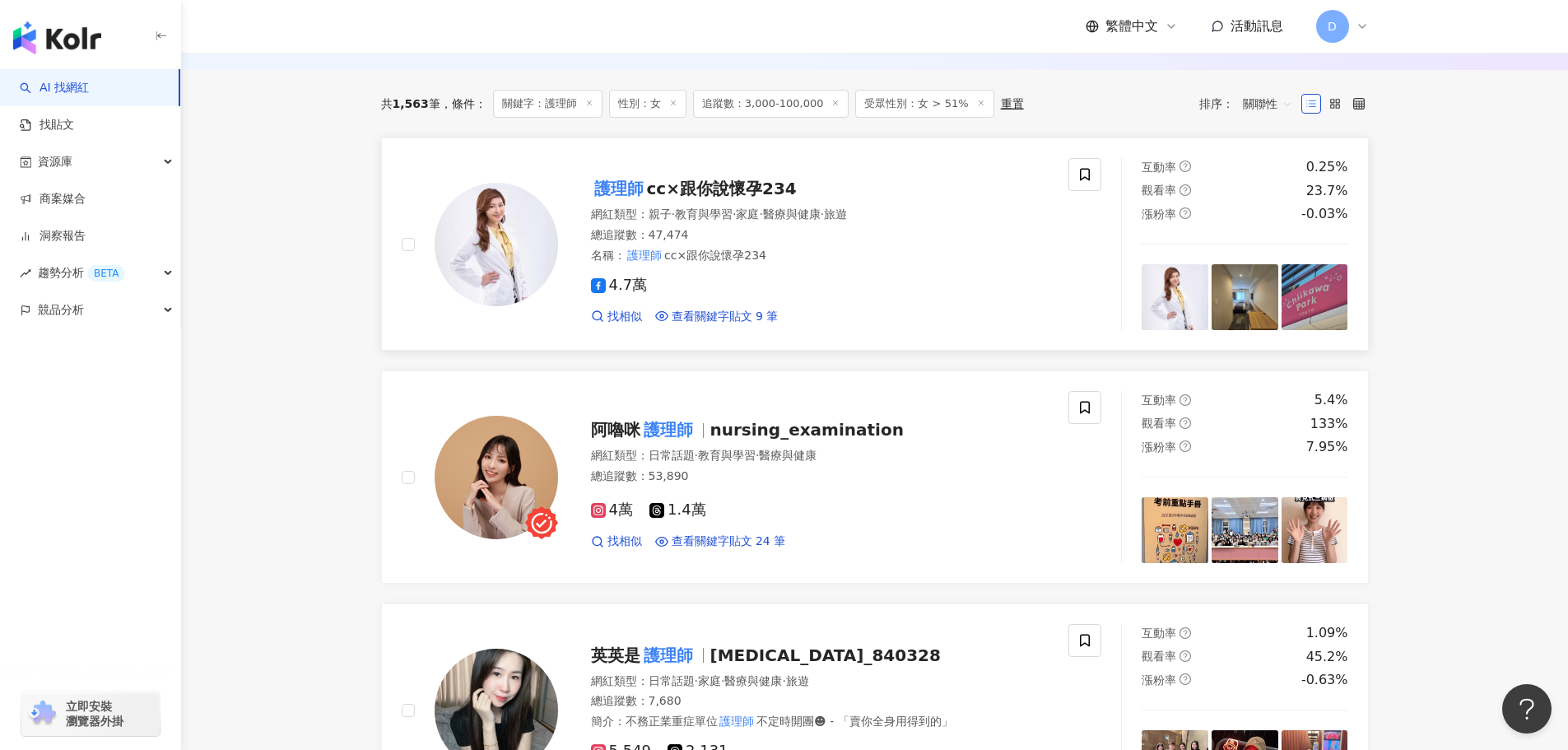
scroll to position [53, 0]
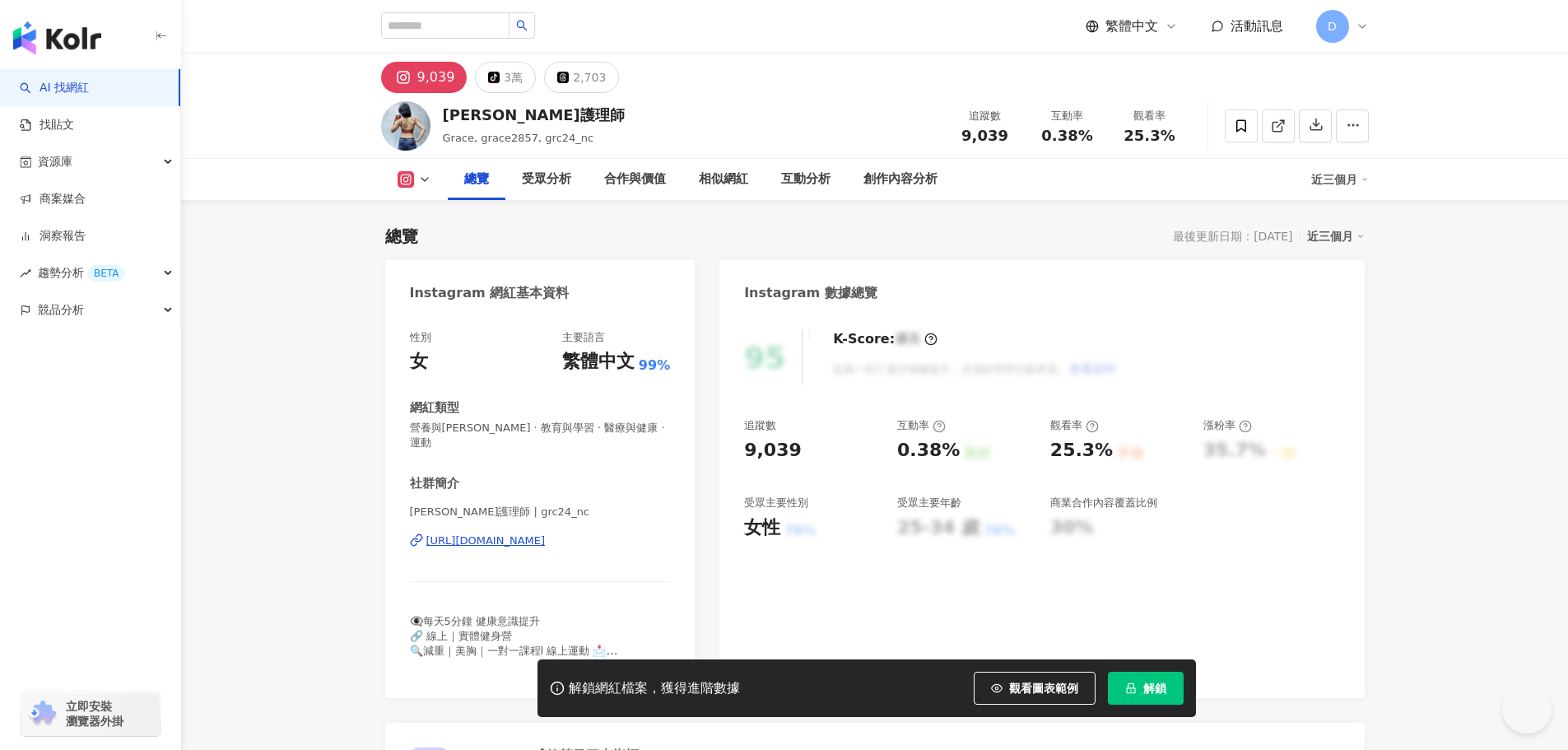
click at [520, 540] on div "https://www.instagram.com/grc24_nc/" at bounding box center [486, 541] width 120 height 15
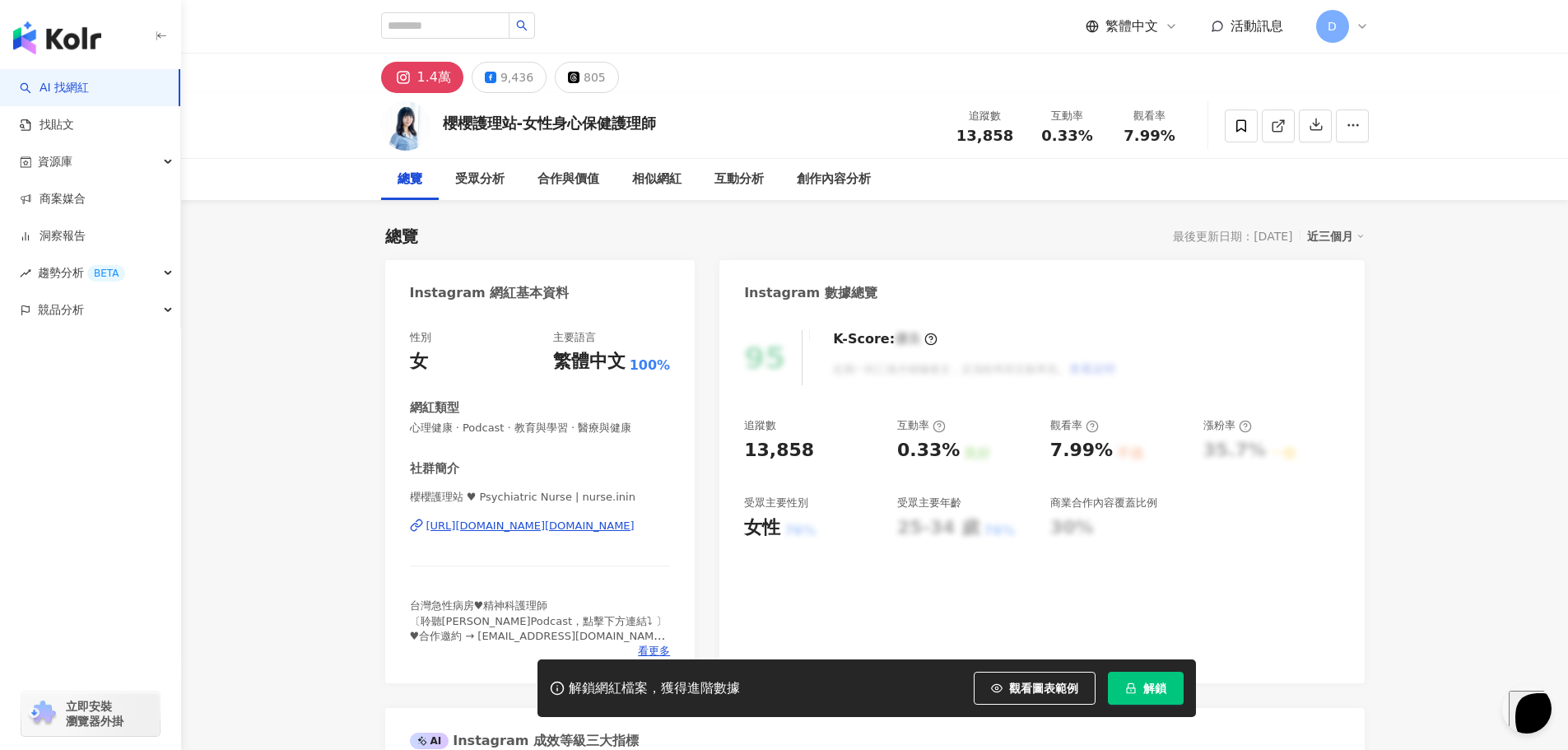
click at [487, 526] on div "[URL][DOMAIN_NAME][DOMAIN_NAME]" at bounding box center [530, 527] width 208 height 15
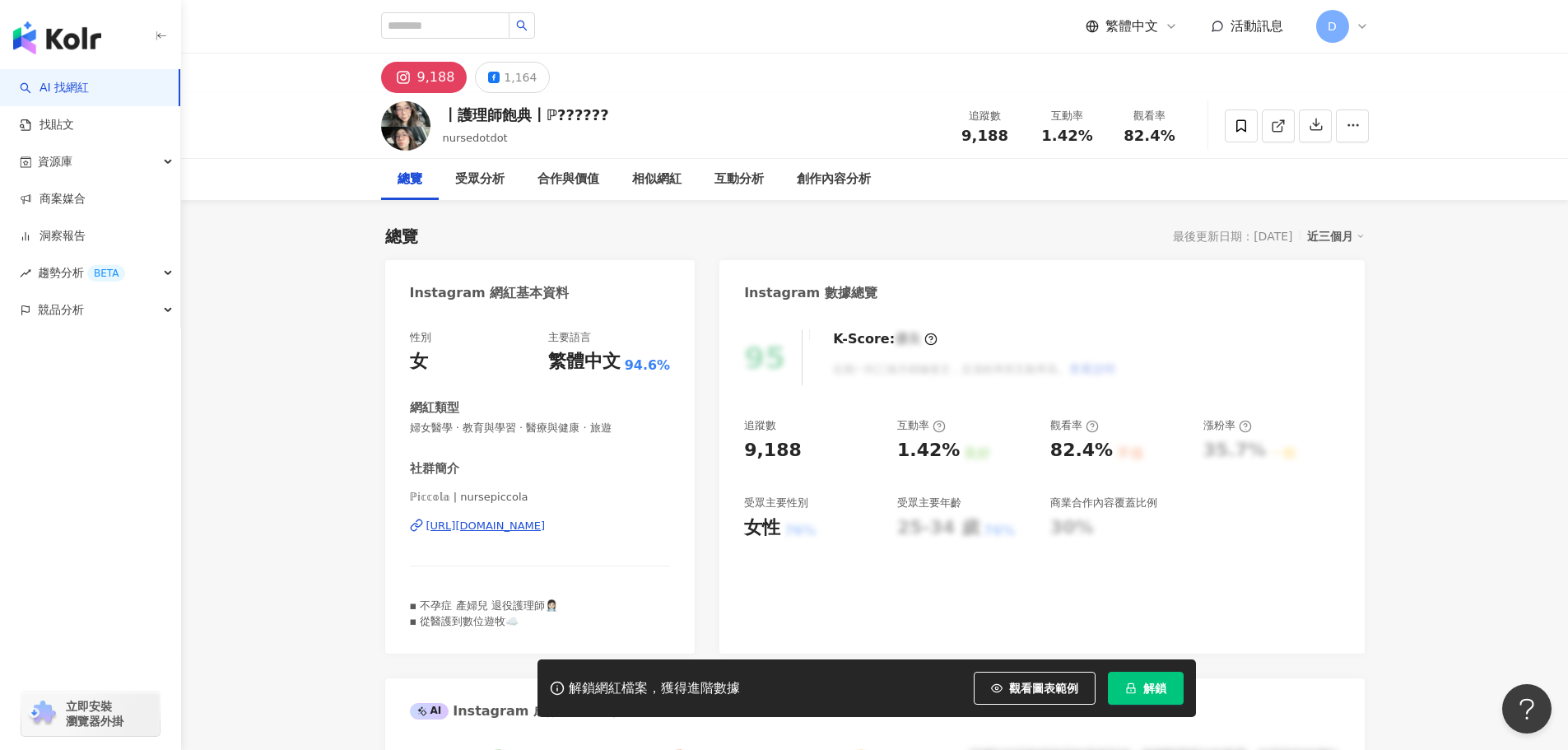
click at [546, 527] on div "https://www.instagram.com/nursepiccola/" at bounding box center [486, 527] width 120 height 15
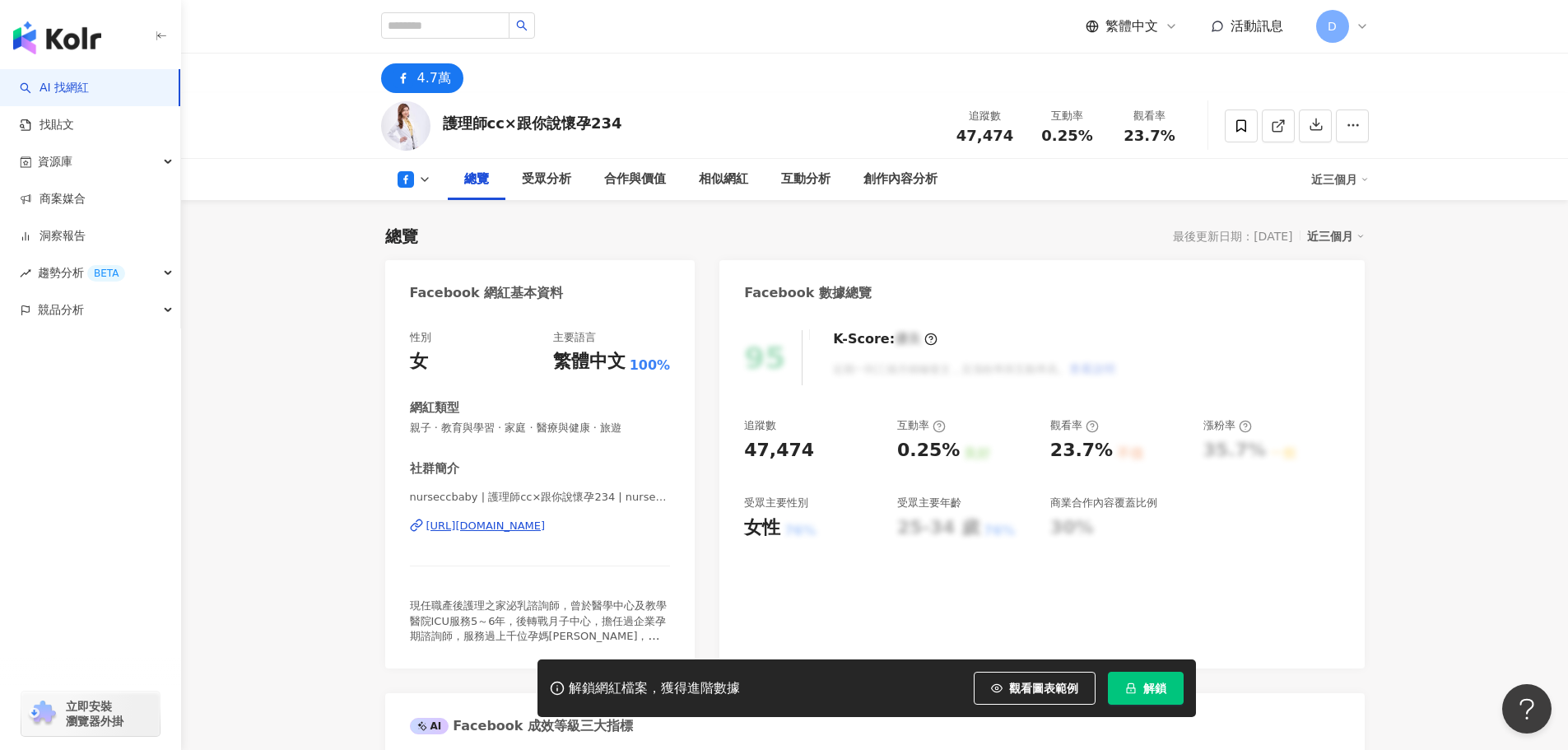
click at [577, 513] on div "nurseccbaby | 護理師cc×跟你說懷孕234 | nurseccbaby [URL][DOMAIN_NAME]" at bounding box center [541, 537] width 261 height 96
click at [546, 522] on div "[URL][DOMAIN_NAME]" at bounding box center [486, 527] width 120 height 15
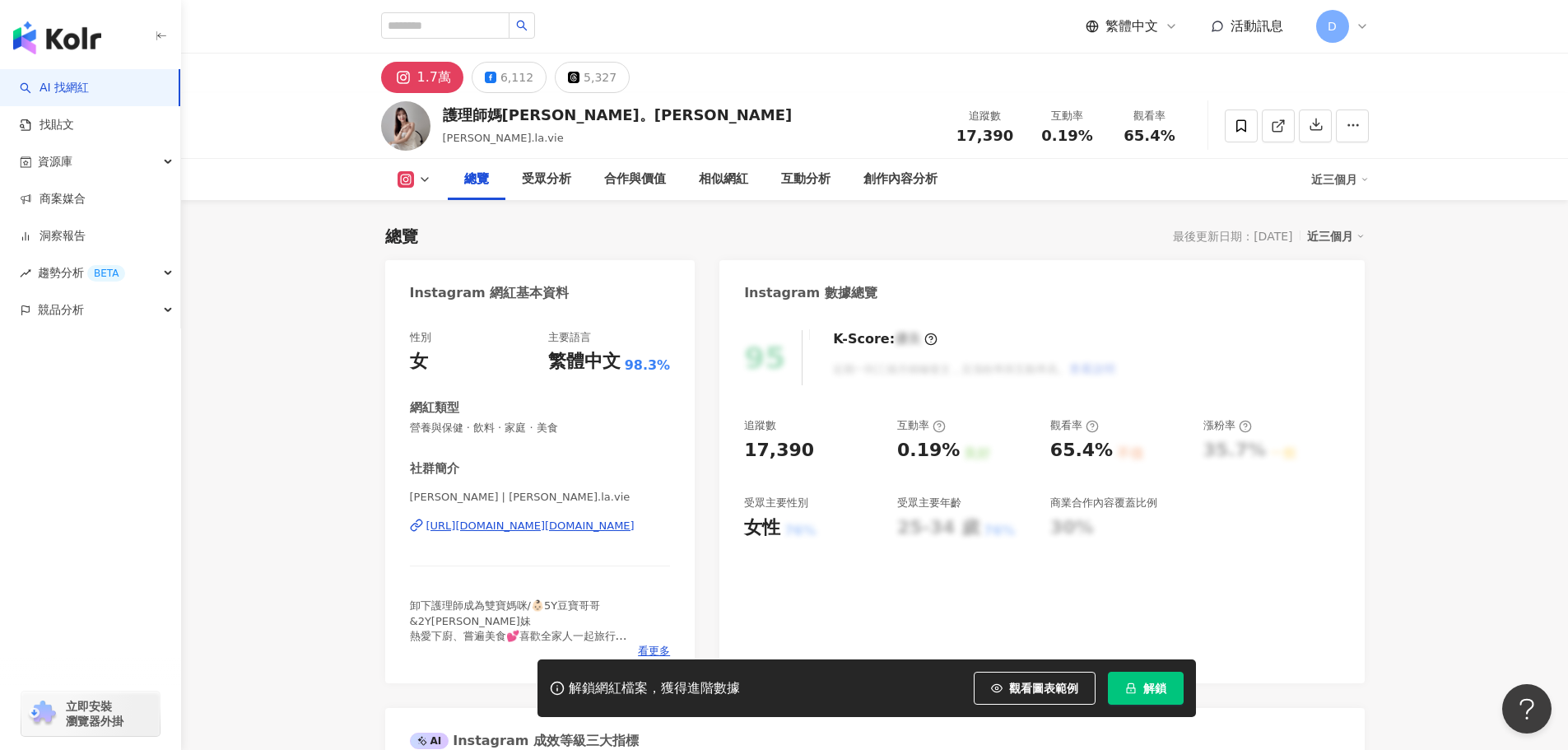
click at [519, 530] on div "https://www.instagram.com/katherine.la.vie/" at bounding box center [530, 527] width 208 height 15
